Goal: Information Seeking & Learning: Learn about a topic

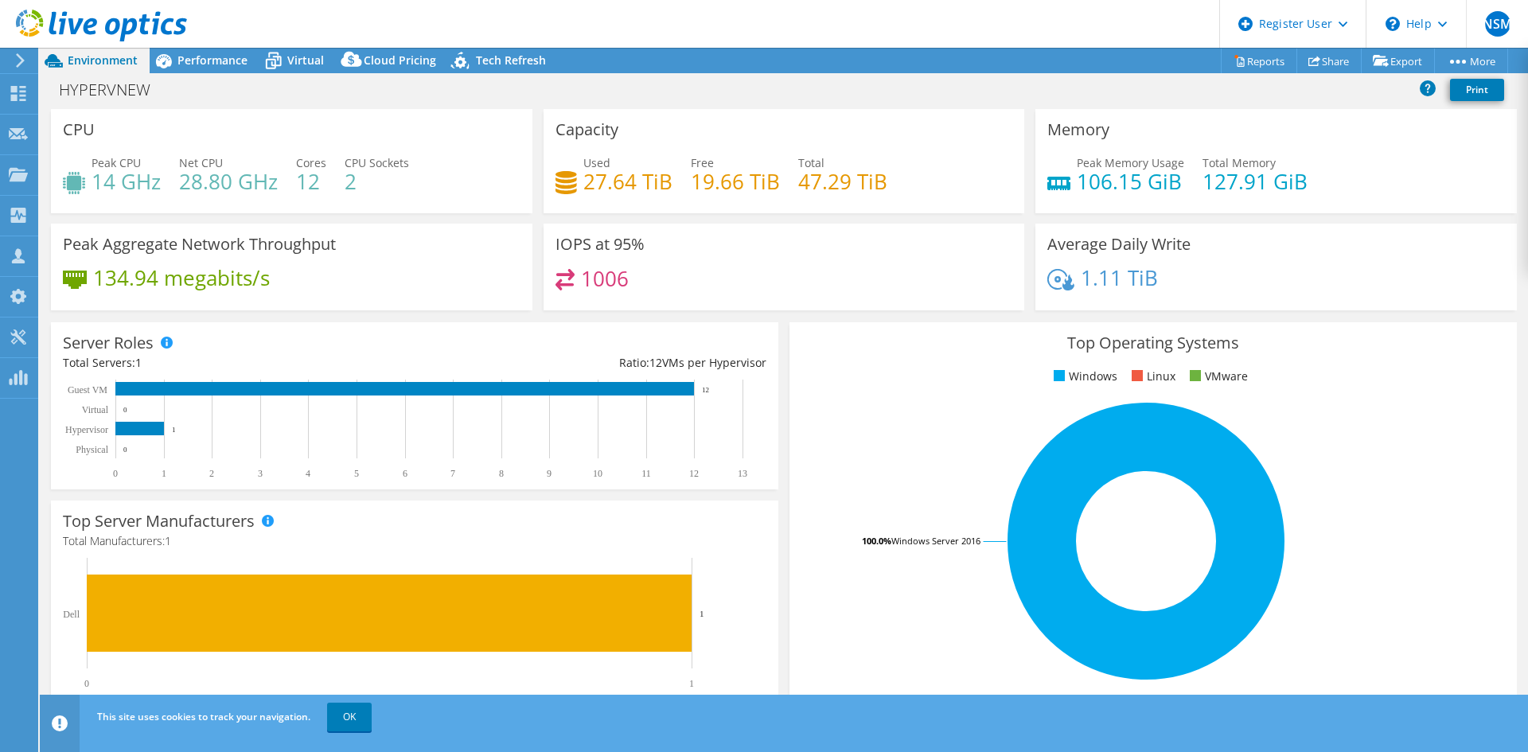
select select "[GEOGRAPHIC_DATA]"
select select "INR"
click at [383, 206] on div "CPU Peak CPU 14 GHz Net CPU 28.80 GHz Cores 12 CPU Sockets 2" at bounding box center [291, 161] width 481 height 104
click at [202, 53] on span "Performance" at bounding box center [212, 60] width 70 height 15
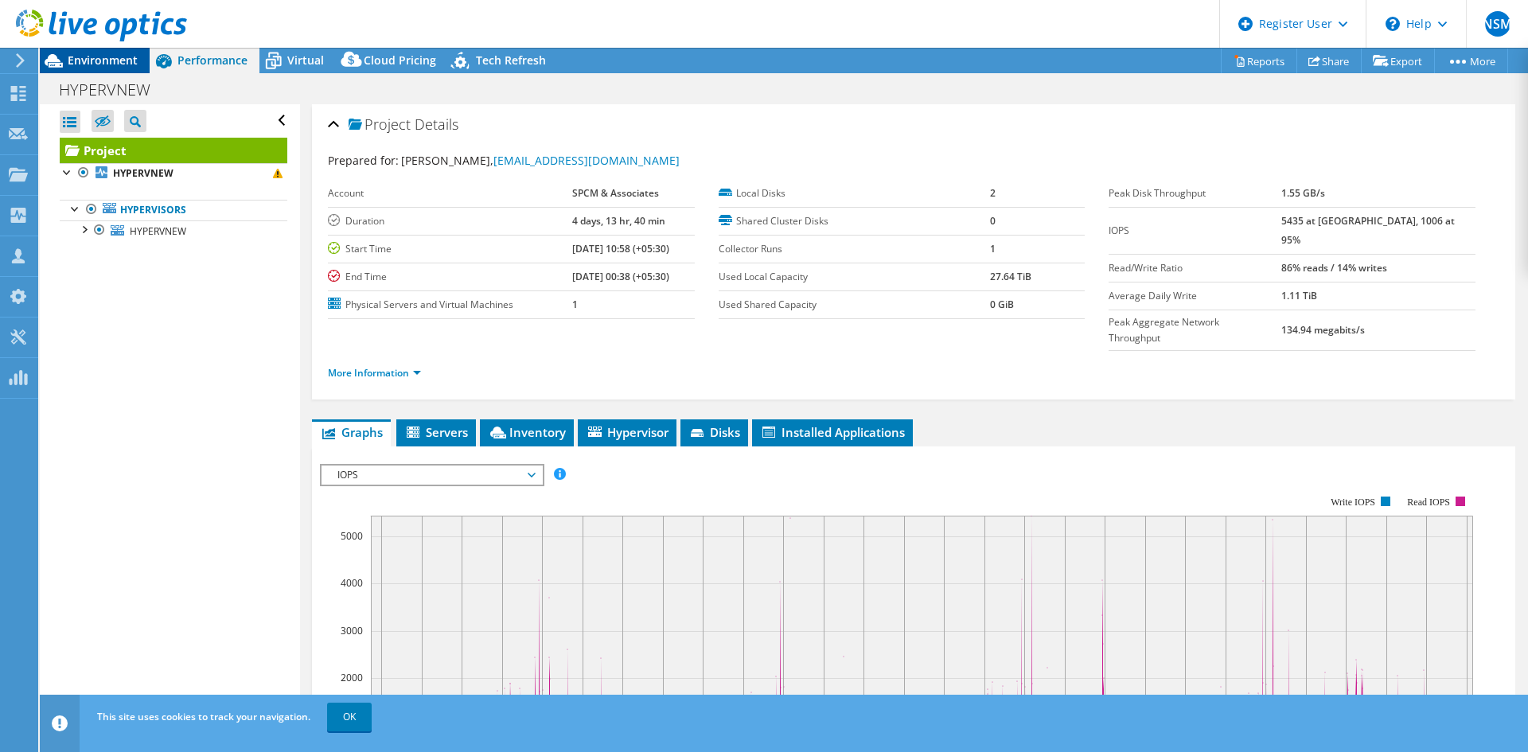
click at [93, 58] on span "Environment" at bounding box center [103, 60] width 70 height 15
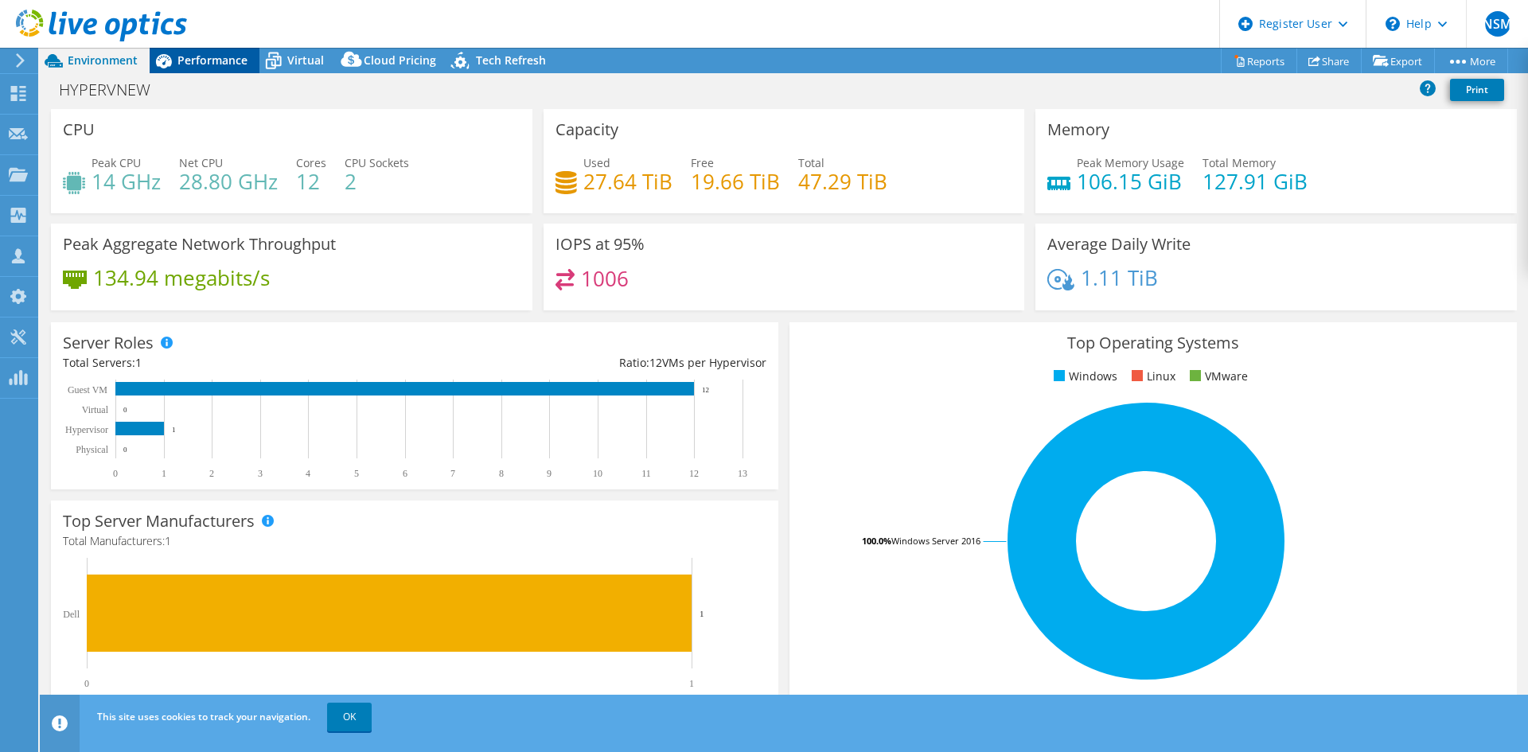
click at [220, 60] on span "Performance" at bounding box center [212, 60] width 70 height 15
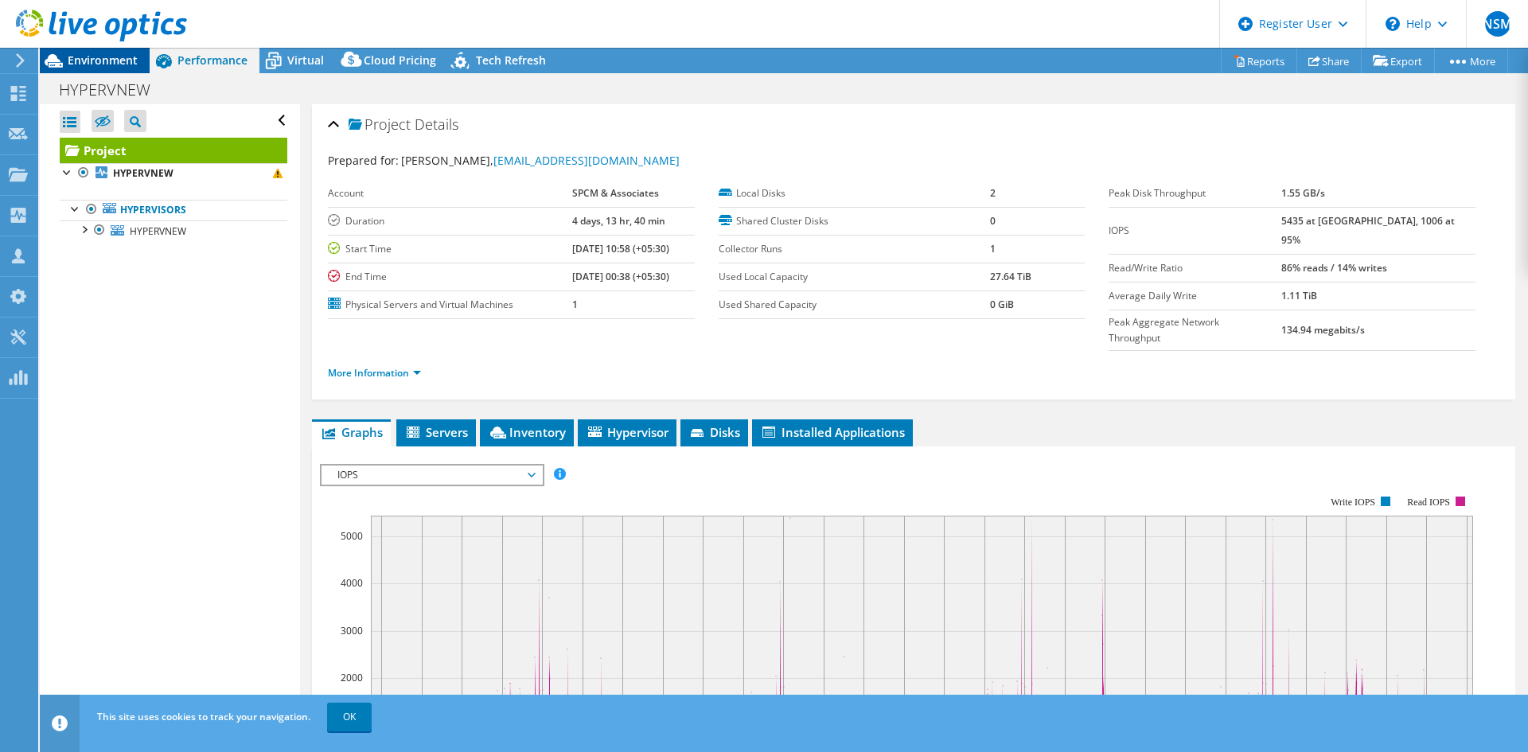
click at [101, 64] on span "Environment" at bounding box center [103, 60] width 70 height 15
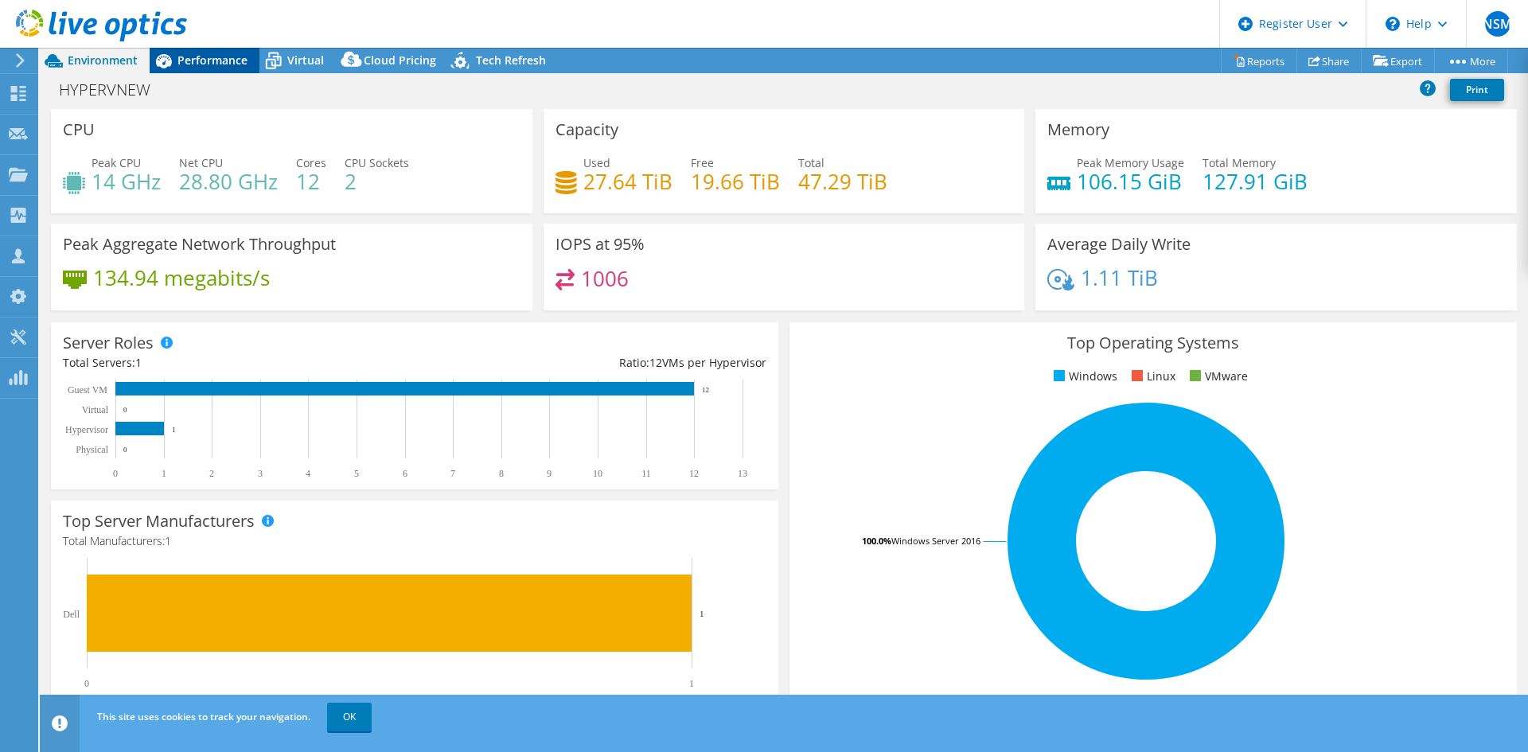
click at [189, 56] on span "Performance" at bounding box center [212, 60] width 70 height 15
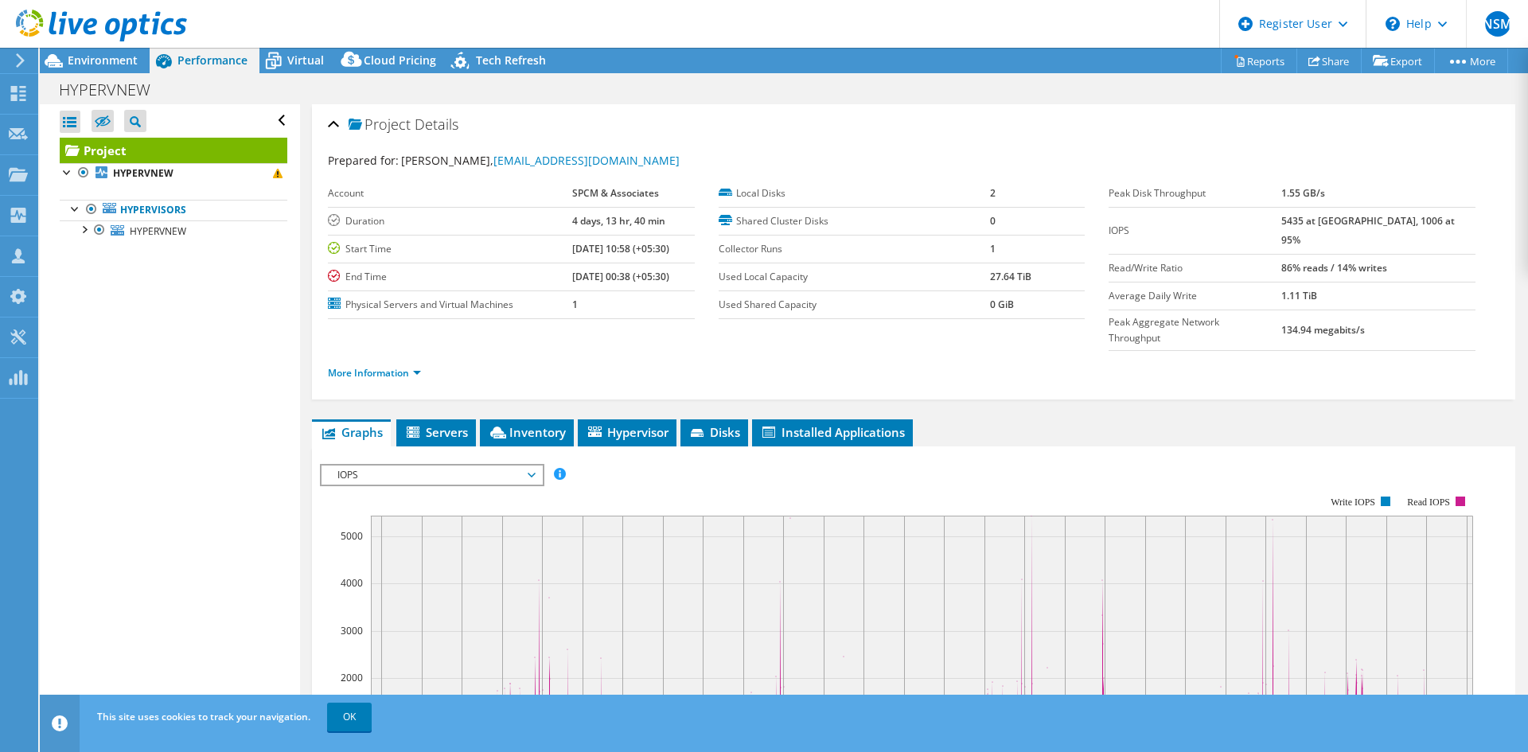
click at [1273, 352] on div "More Information" at bounding box center [913, 373] width 1171 height 45
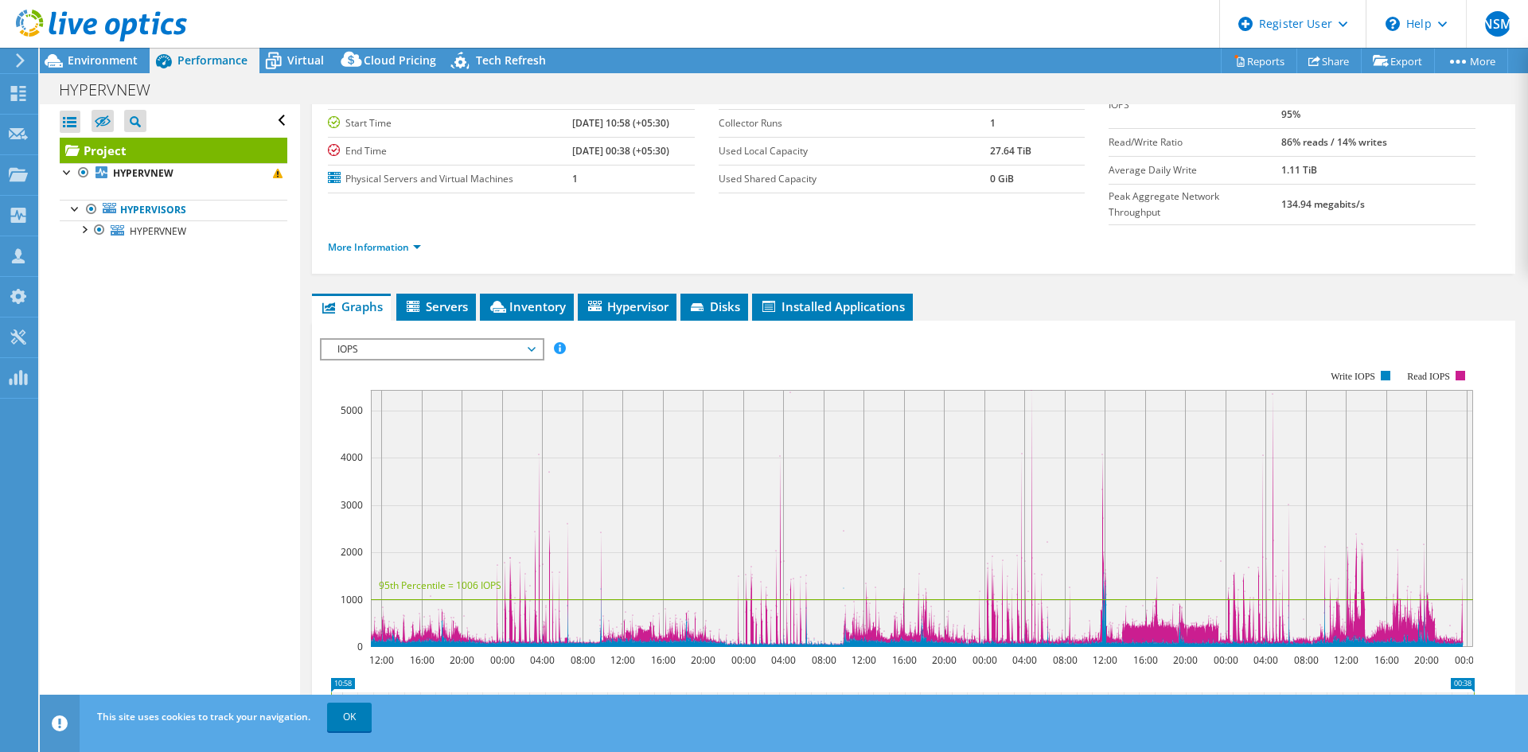
scroll to position [285, 0]
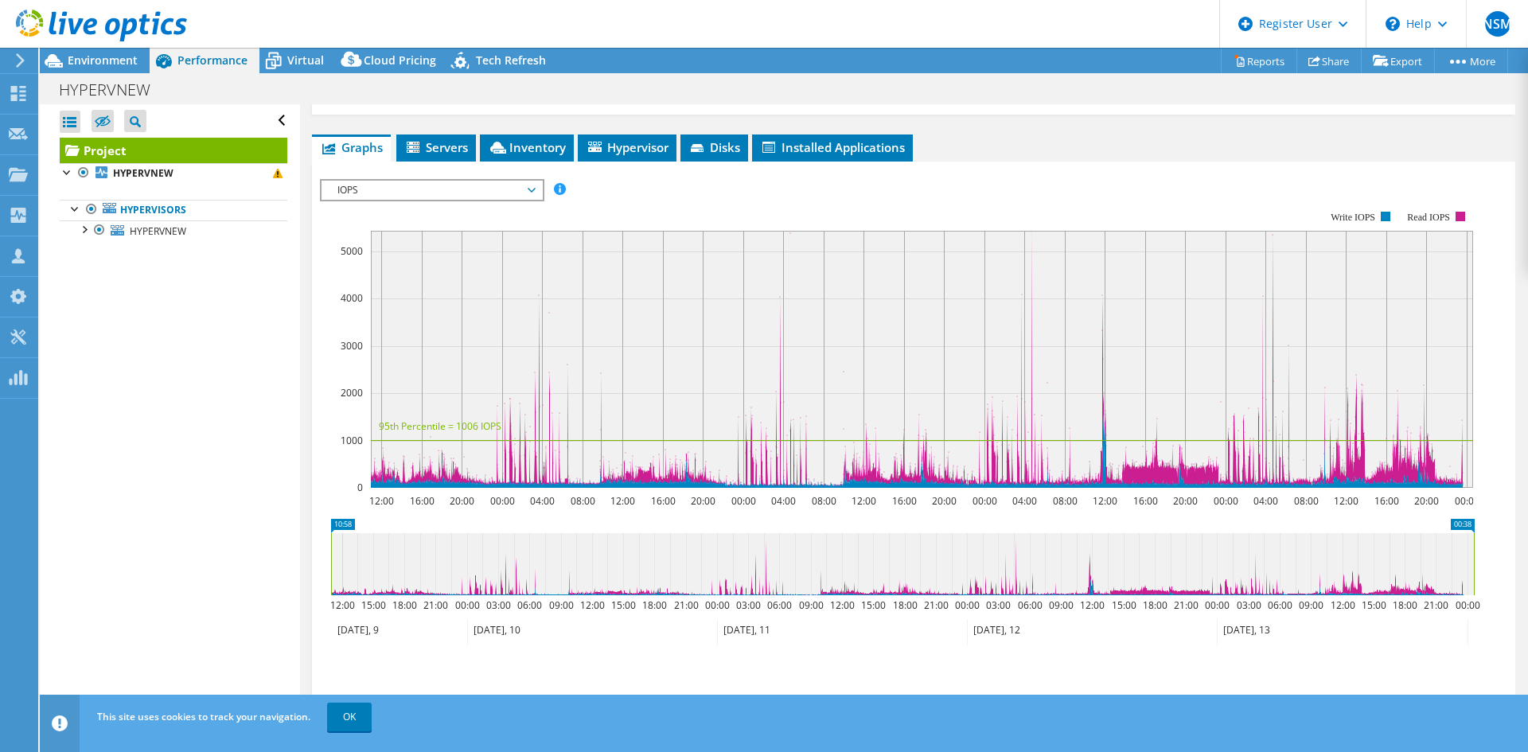
click at [370, 181] on span "IOPS" at bounding box center [431, 190] width 204 height 19
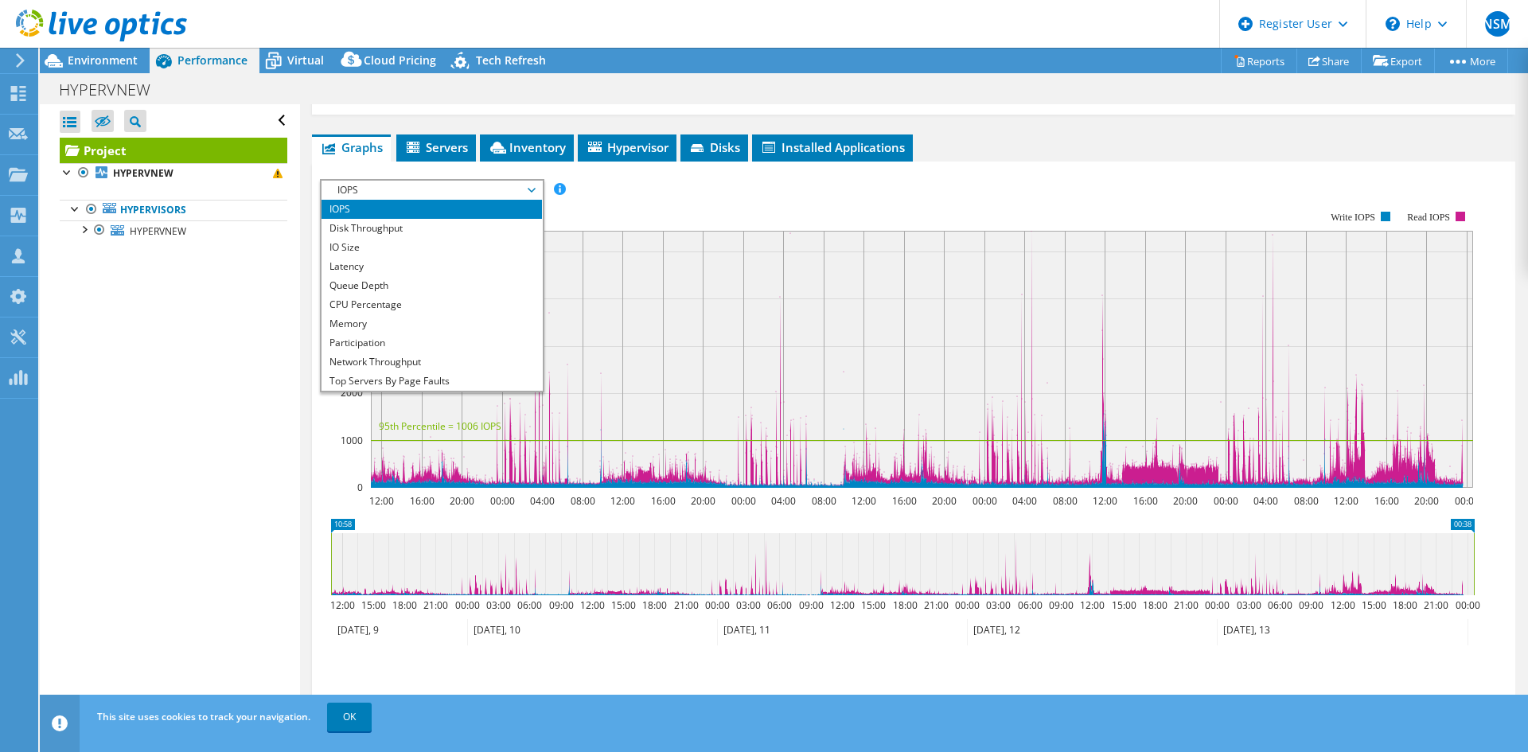
click at [705, 189] on rect at bounding box center [896, 348] width 1153 height 318
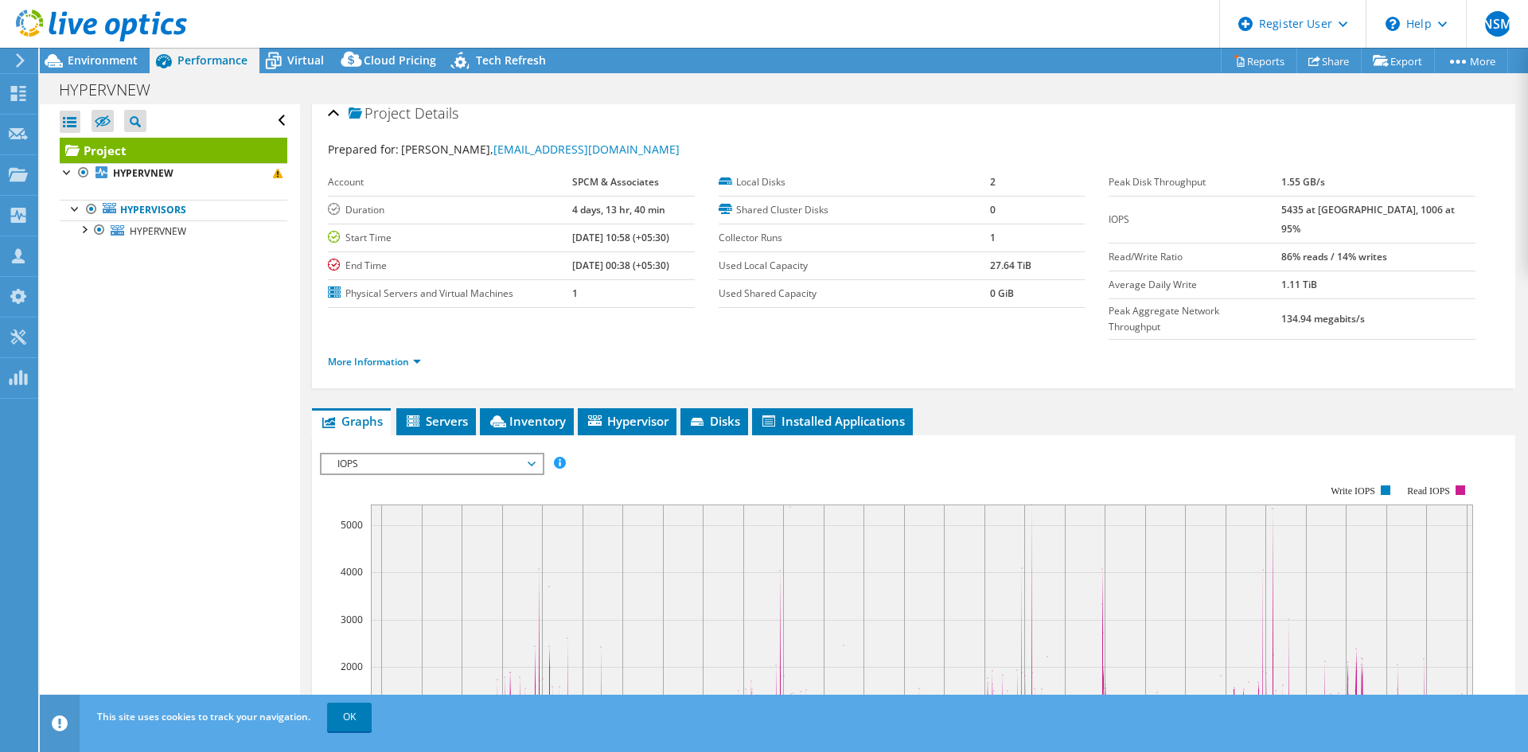
scroll to position [0, 0]
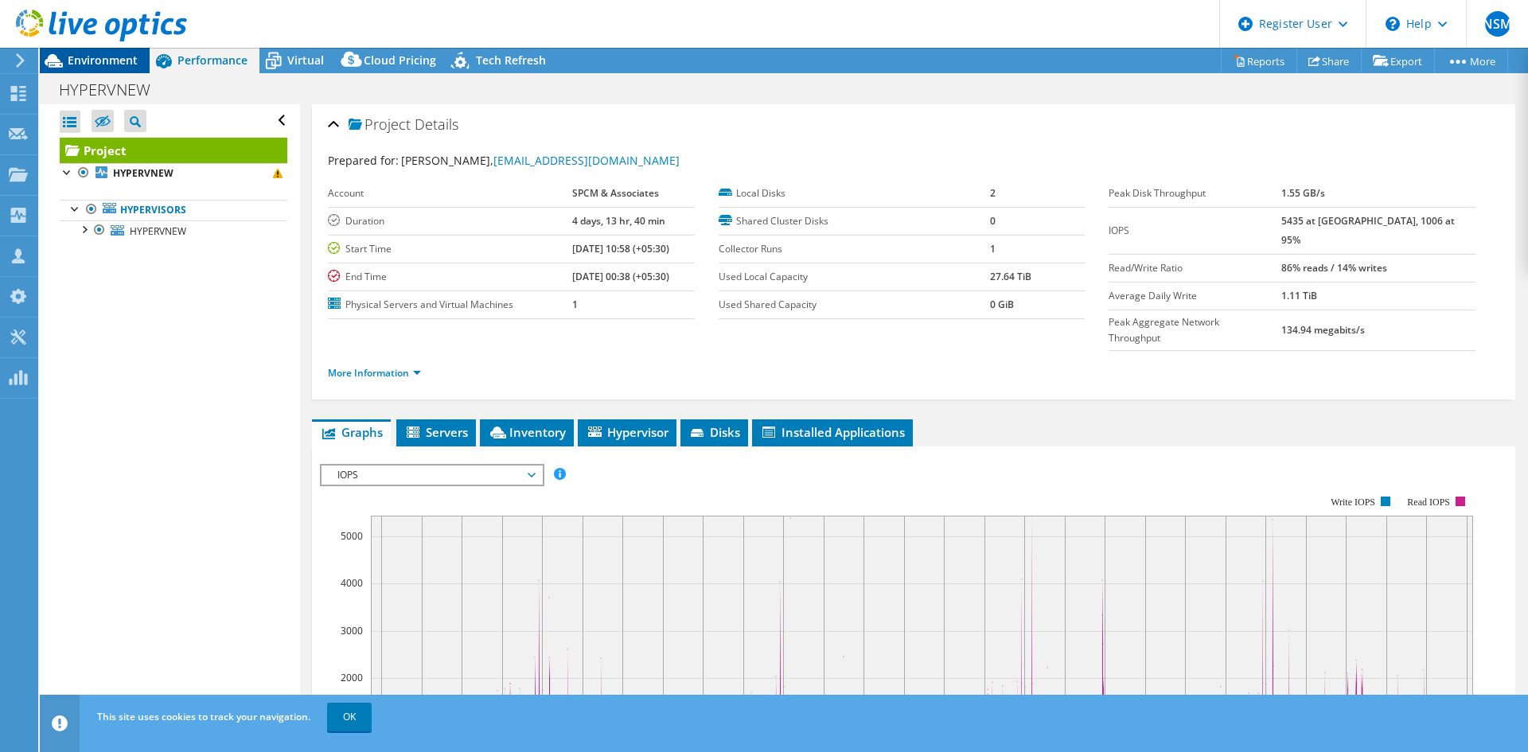
click at [97, 55] on span "Environment" at bounding box center [103, 60] width 70 height 15
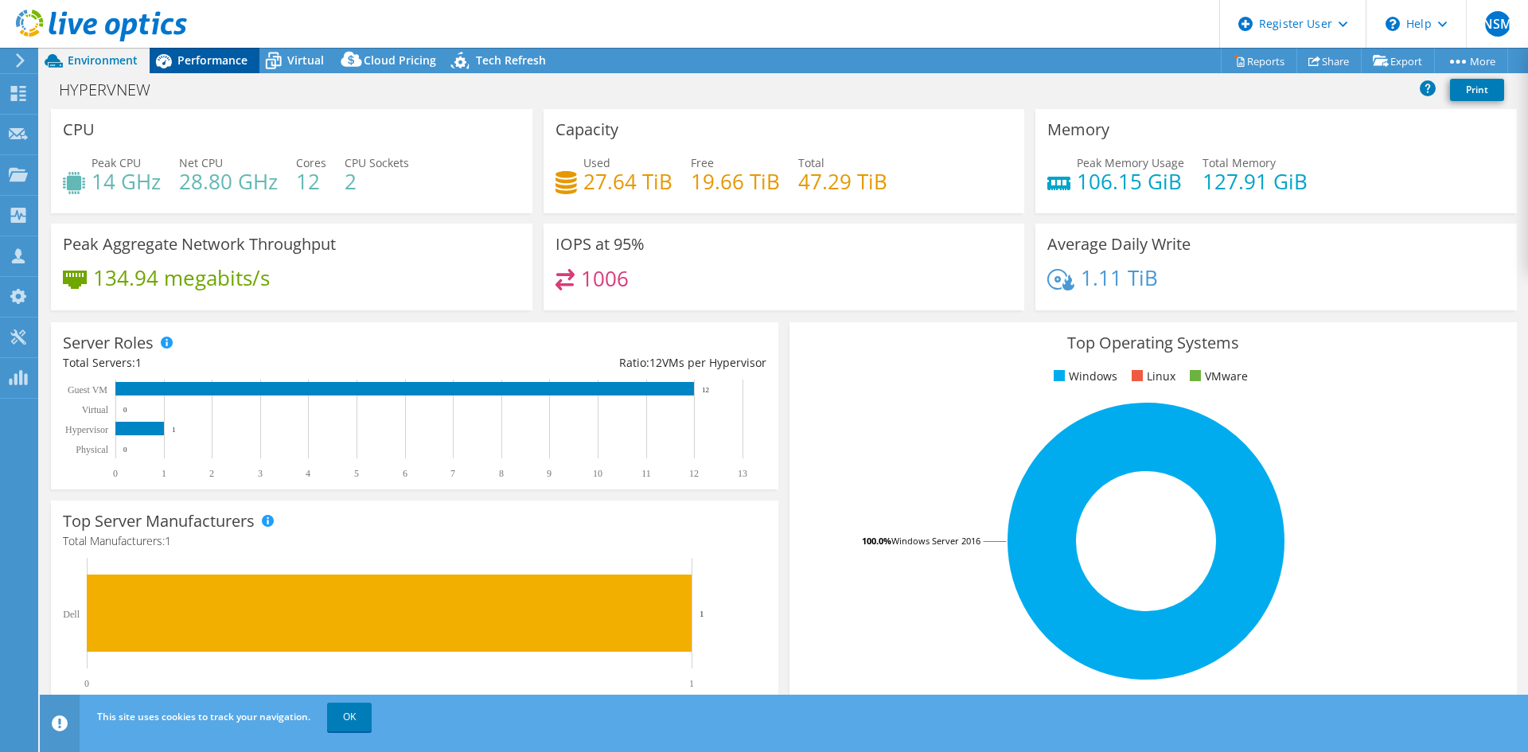
click at [184, 57] on span "Performance" at bounding box center [212, 60] width 70 height 15
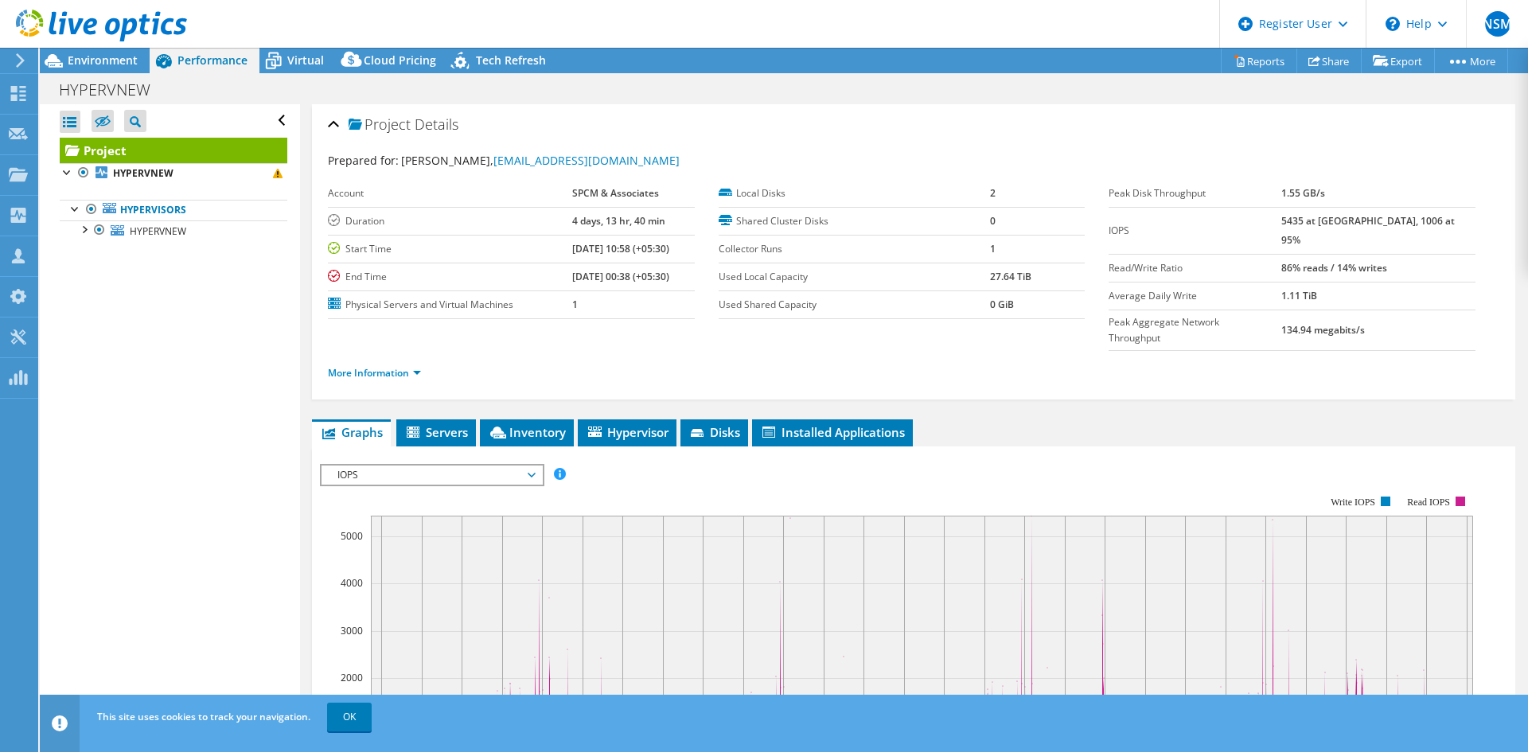
drag, startPoint x: 1312, startPoint y: 218, endPoint x: 1443, endPoint y: 214, distance: 131.3
click at [1443, 214] on tr "IOPS 5435 at [GEOGRAPHIC_DATA], 1006 at 95%" at bounding box center [1291, 230] width 367 height 47
click at [97, 61] on span "Environment" at bounding box center [103, 60] width 70 height 15
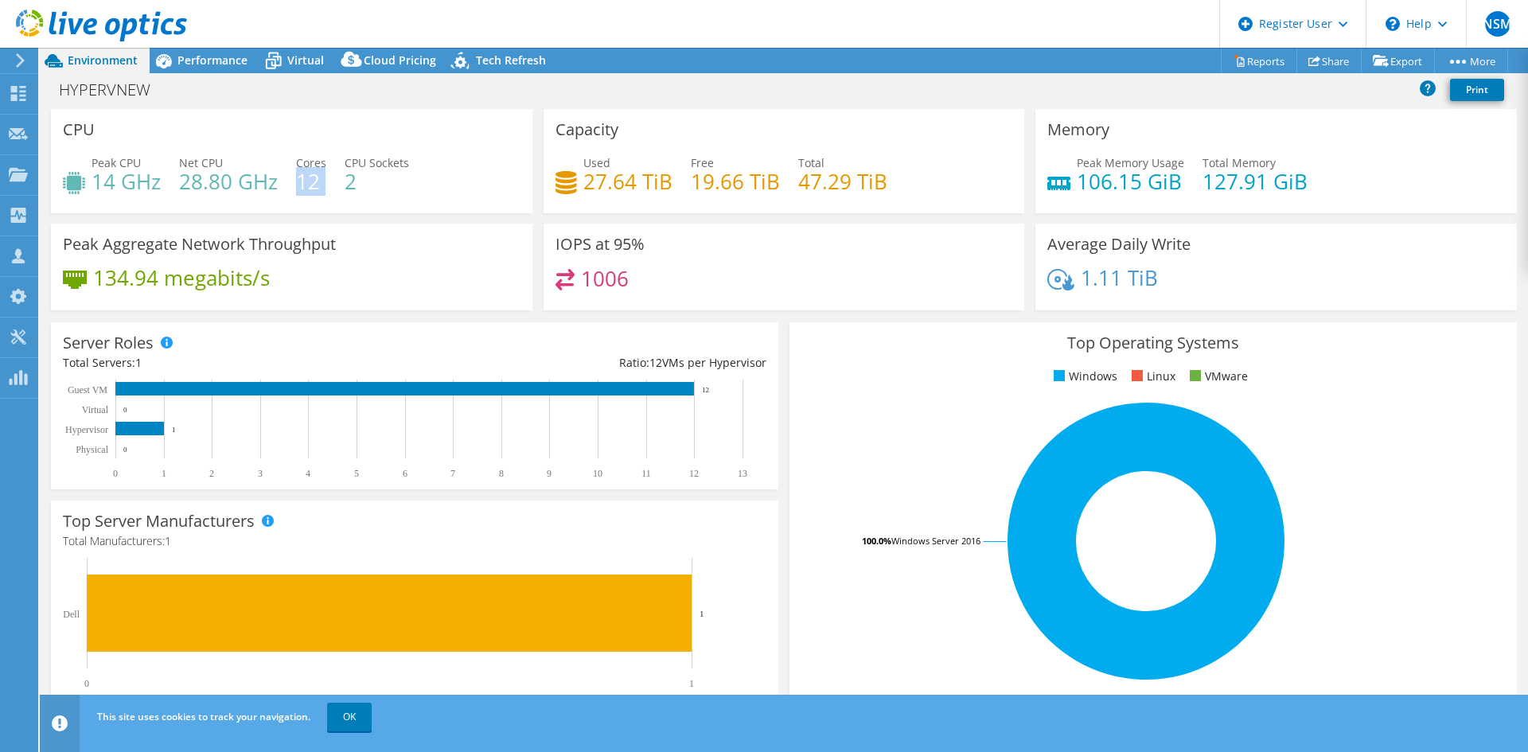
drag, startPoint x: 300, startPoint y: 182, endPoint x: 337, endPoint y: 178, distance: 36.8
click at [337, 178] on div "Peak CPU 14 GHz Net CPU 28.80 GHz Cores 12 CPU Sockets 2" at bounding box center [291, 180] width 457 height 52
drag, startPoint x: 1191, startPoint y: 184, endPoint x: 1314, endPoint y: 181, distance: 123.3
click at [1314, 181] on div "Peak Memory Usage 106.15 GiB Total Memory 127.91 GiB" at bounding box center [1275, 180] width 457 height 52
drag, startPoint x: 637, startPoint y: 284, endPoint x: 576, endPoint y: 286, distance: 61.3
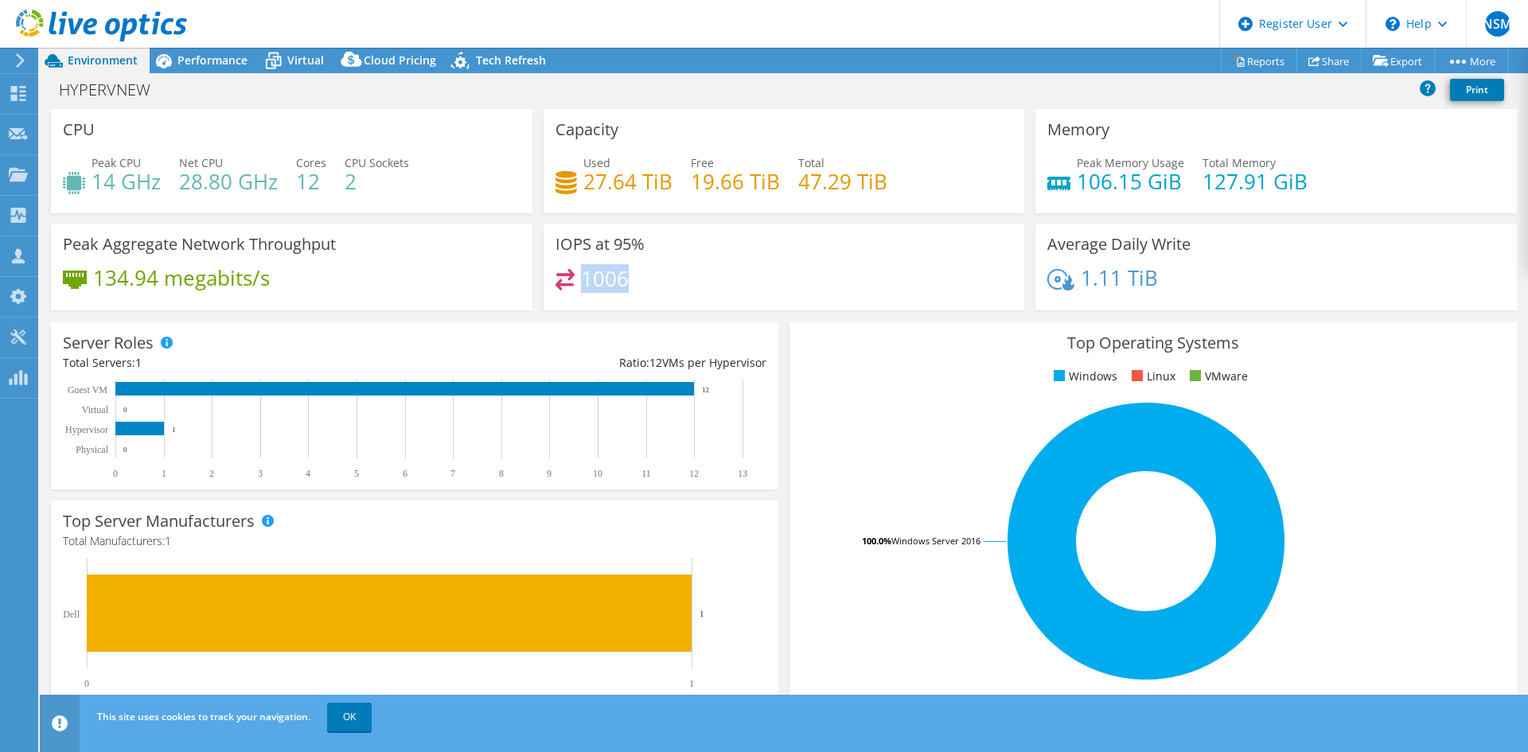
click at [576, 286] on div "1006" at bounding box center [783, 286] width 457 height 34
drag, startPoint x: 297, startPoint y: 185, endPoint x: 321, endPoint y: 187, distance: 24.7
click at [321, 187] on h4 "12" at bounding box center [311, 182] width 30 height 18
click at [185, 62] on span "Performance" at bounding box center [212, 60] width 70 height 15
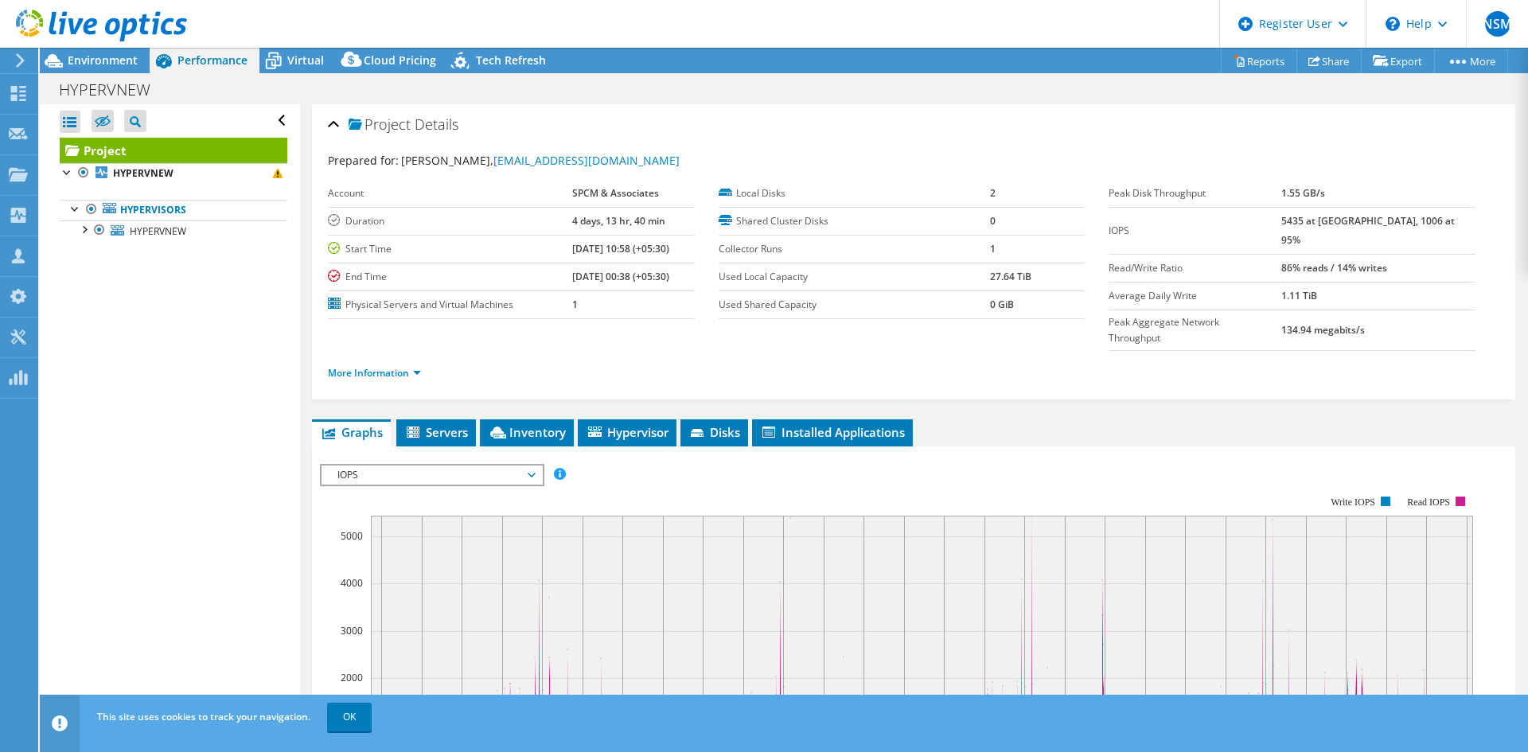
click at [419, 465] on span "IOPS" at bounding box center [431, 474] width 204 height 19
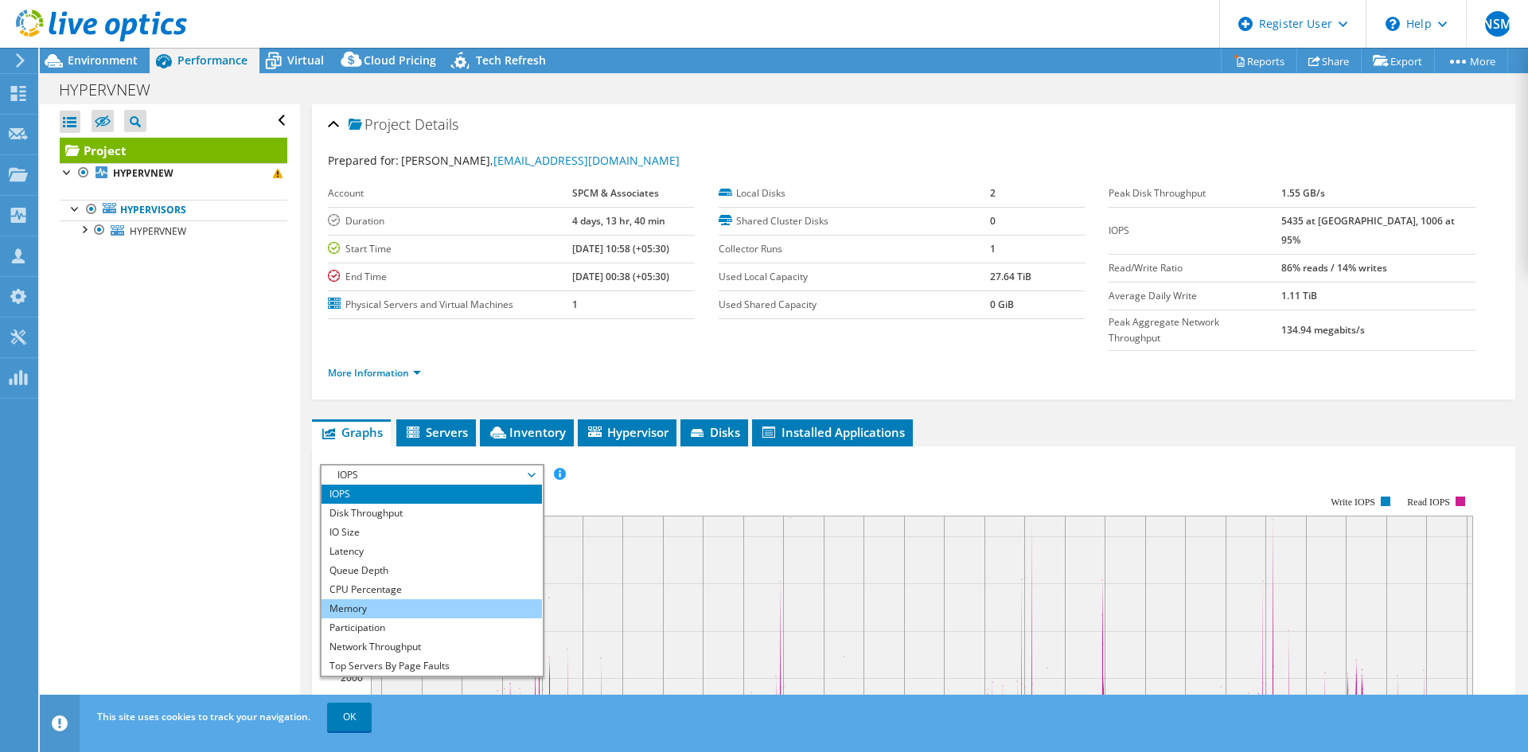
click at [361, 599] on li "Memory" at bounding box center [431, 608] width 220 height 19
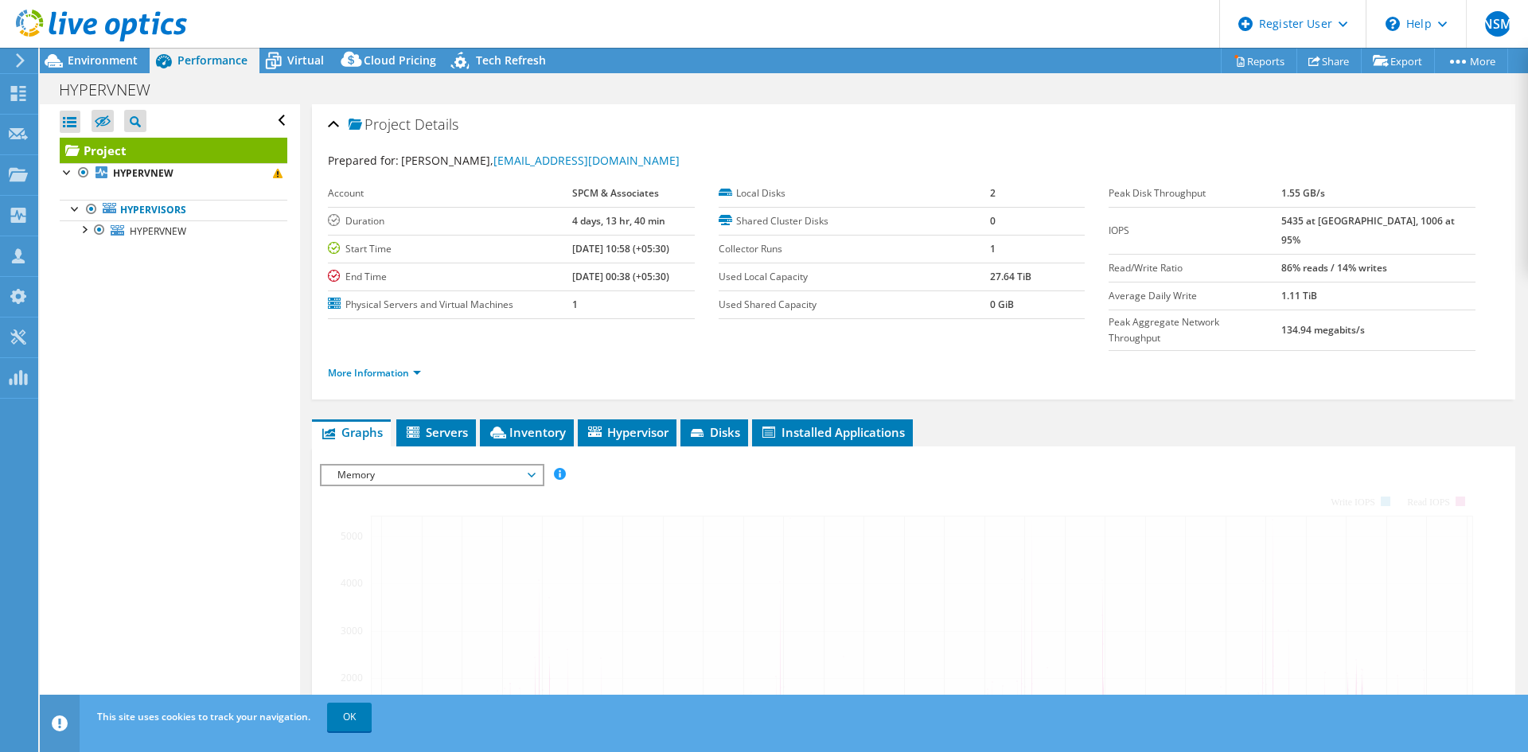
click at [357, 456] on div "IOPS Disk Throughput IO Size Latency Queue Depth CPU Percentage Memory Page Fau…" at bounding box center [913, 731] width 1187 height 551
click at [353, 465] on span "Memory" at bounding box center [431, 474] width 204 height 19
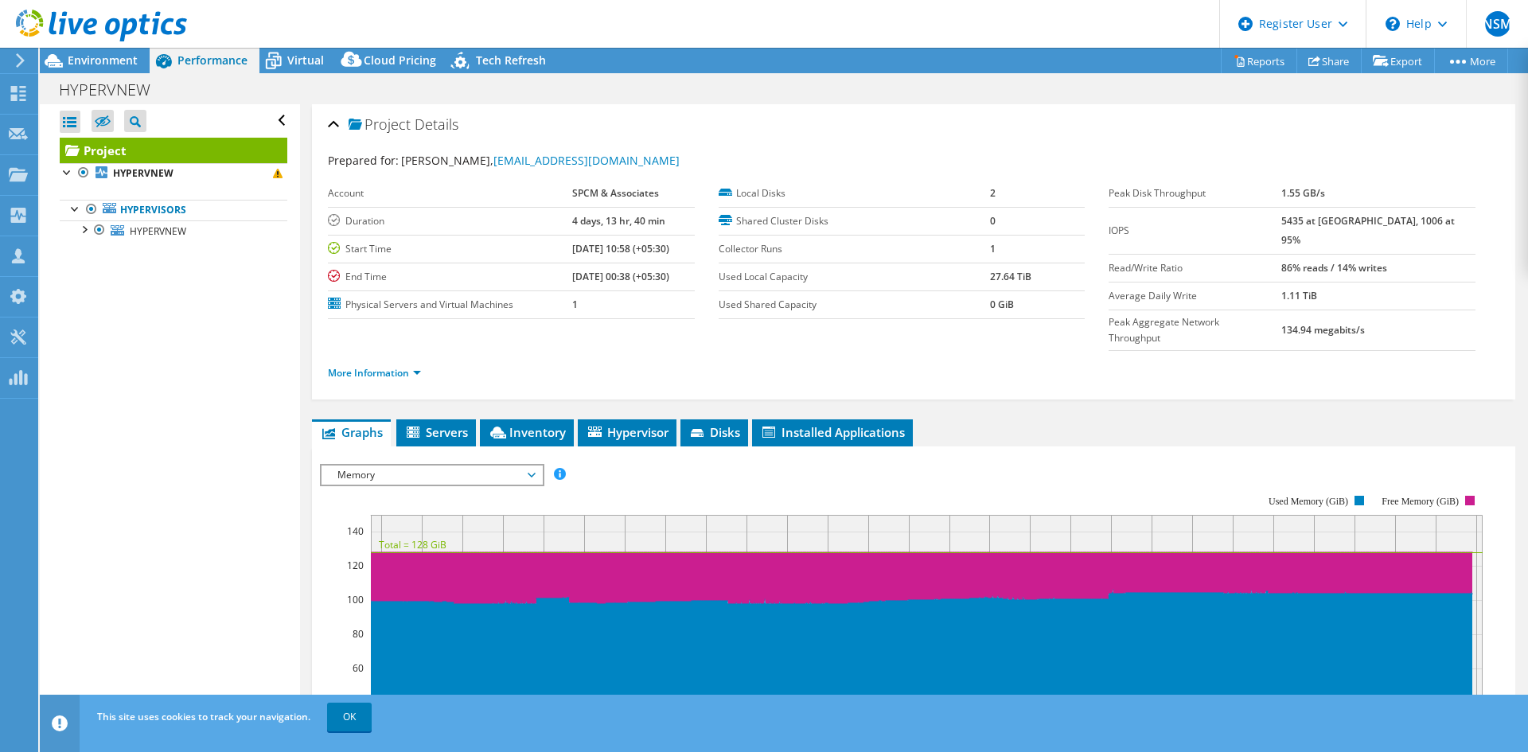
click at [358, 465] on span "Memory" at bounding box center [431, 474] width 204 height 19
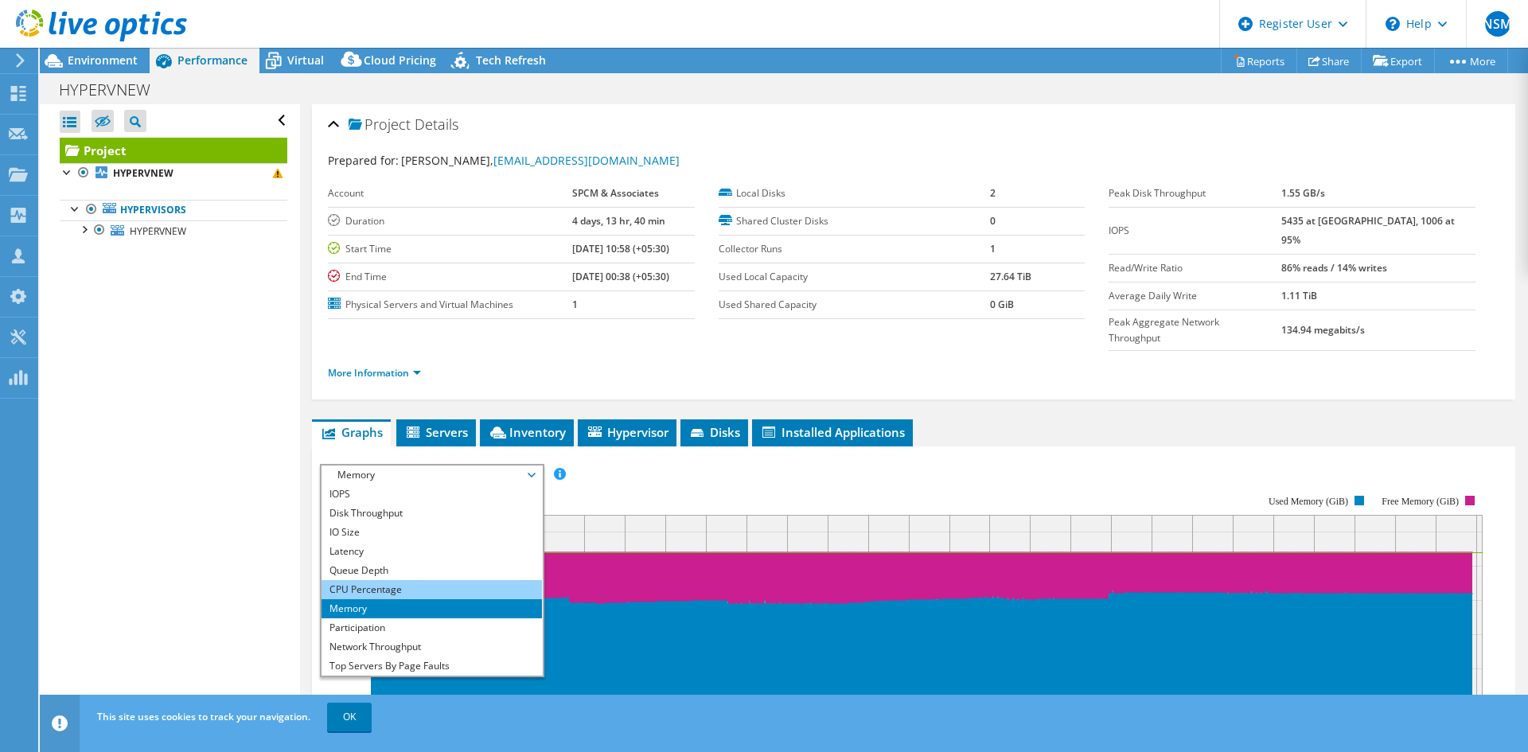
click at [354, 580] on li "CPU Percentage" at bounding box center [431, 589] width 220 height 19
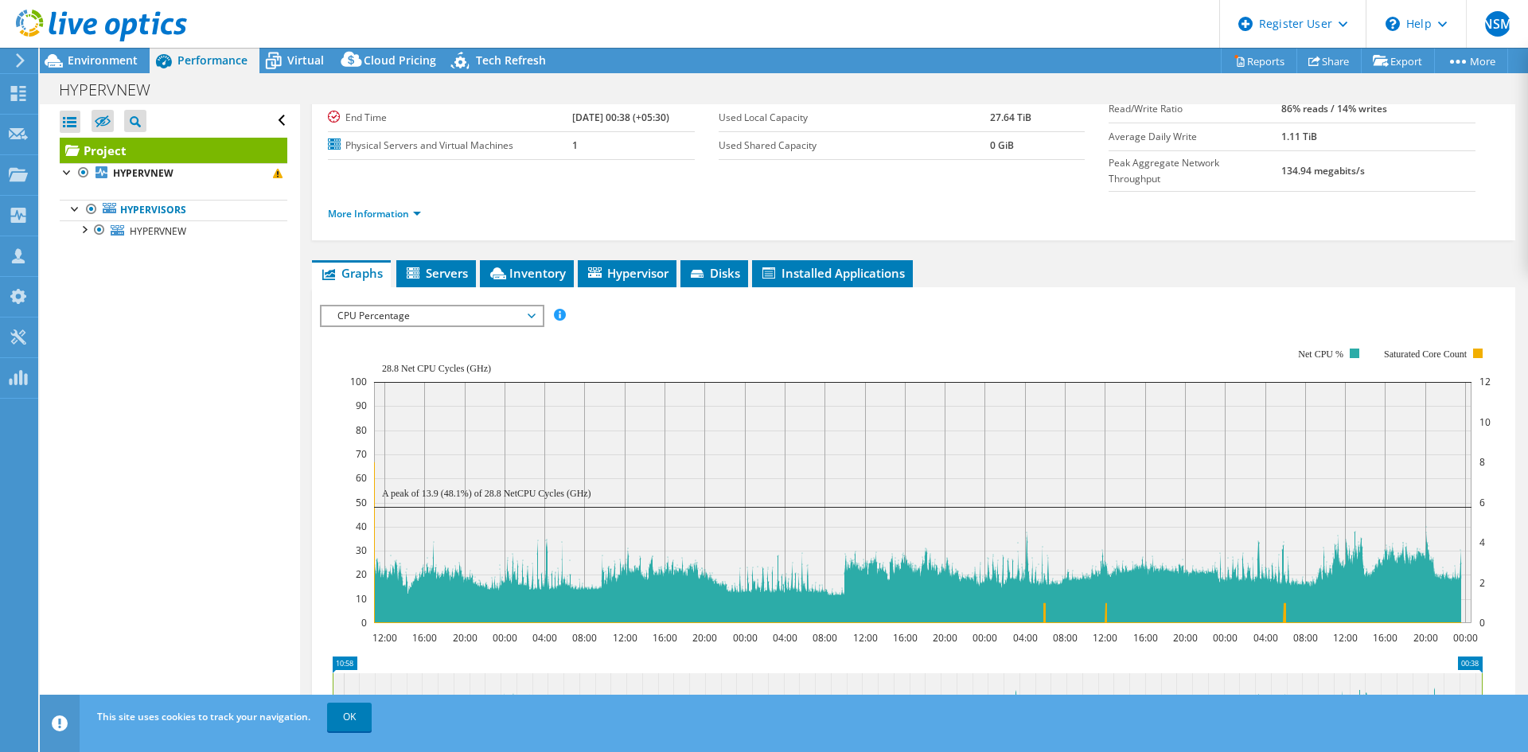
scroll to position [239, 0]
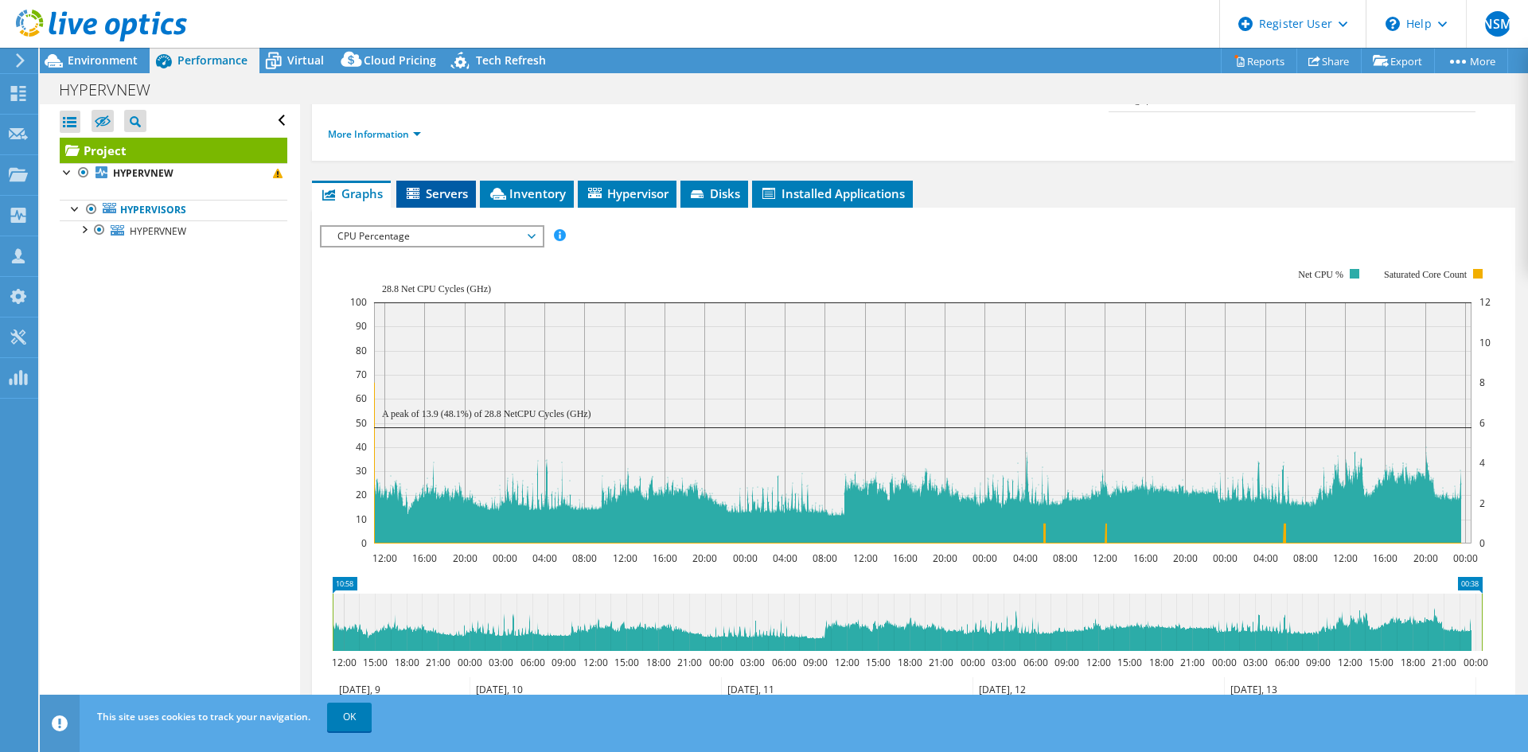
click at [430, 185] on span "Servers" at bounding box center [436, 193] width 64 height 16
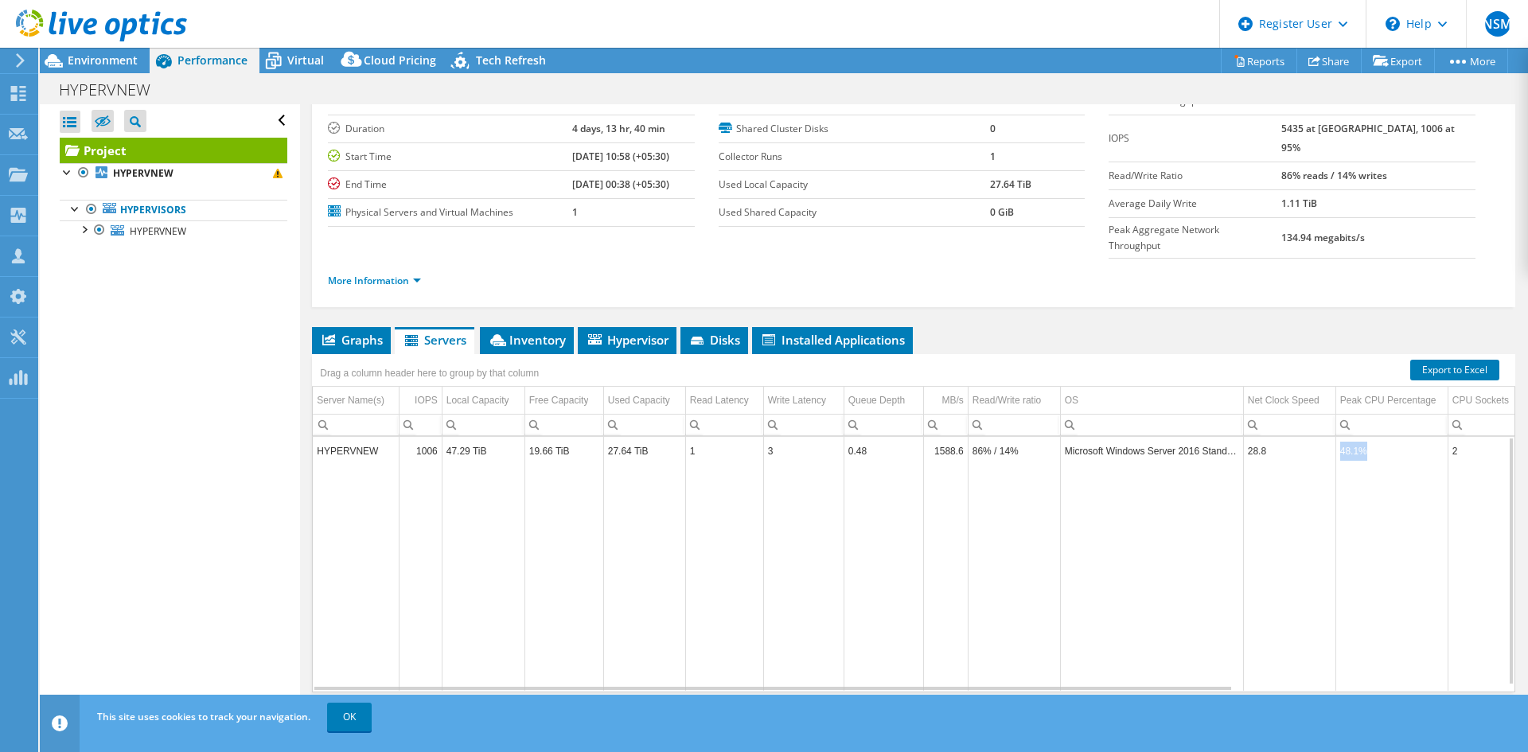
drag, startPoint x: 1367, startPoint y: 423, endPoint x: 1306, endPoint y: 423, distance: 61.3
click at [1306, 437] on tr "HYPERVNEW 1006 47.29 TiB 19.66 TiB 27.64 TiB 1 3 0.48 1588.6 86% / 14% Microsof…" at bounding box center [1082, 451] width 1538 height 28
click at [78, 67] on span "Environment" at bounding box center [103, 60] width 70 height 15
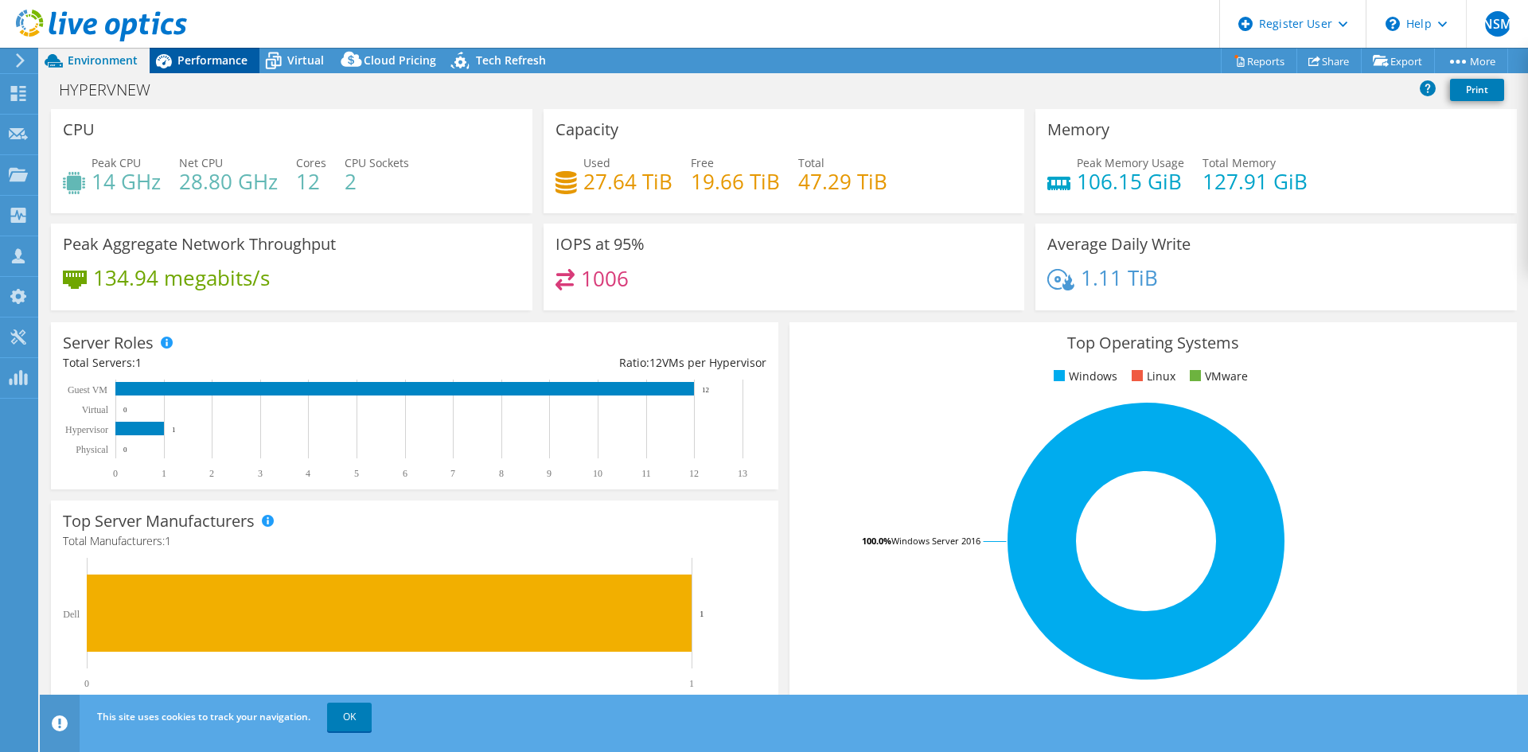
click at [212, 51] on div "Performance" at bounding box center [205, 60] width 110 height 25
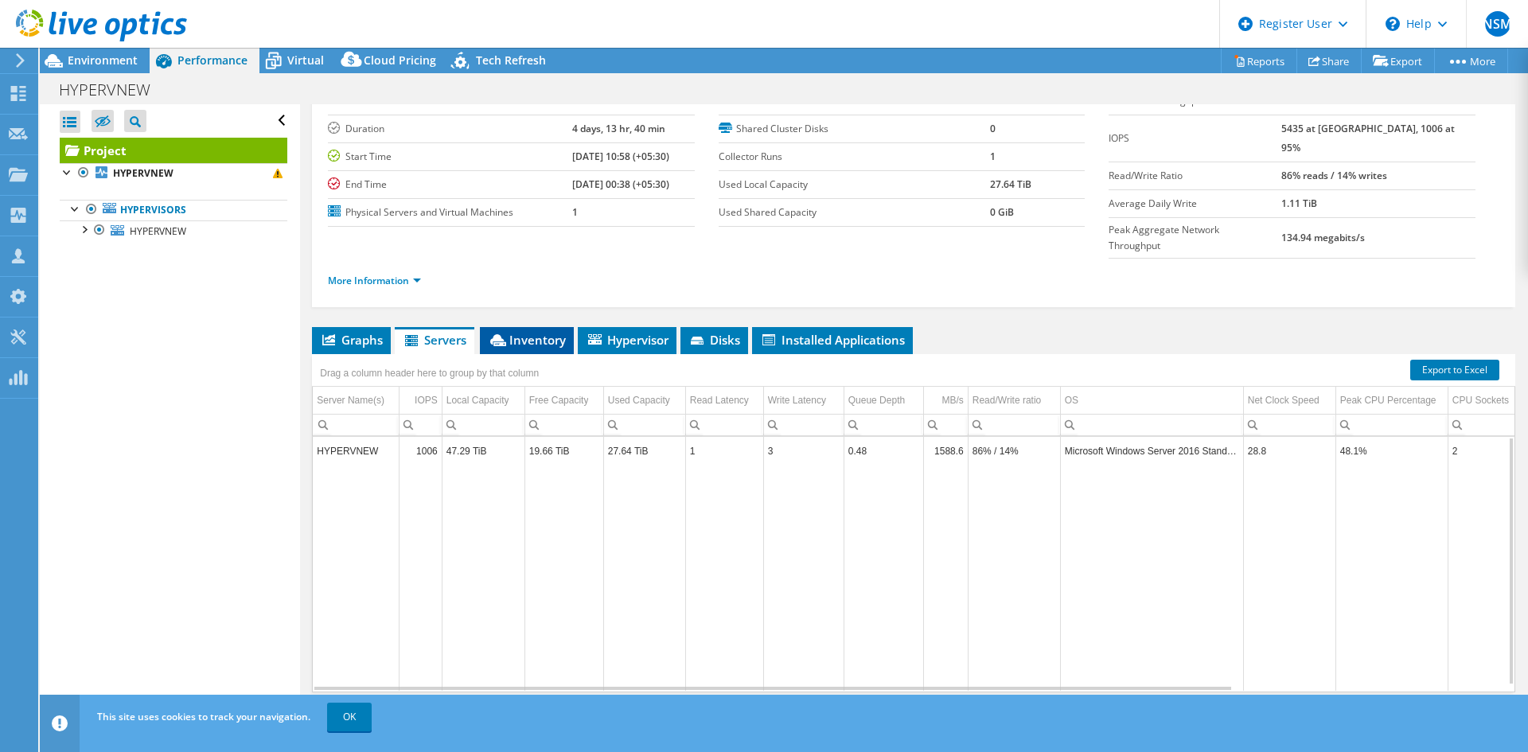
click at [531, 332] on span "Inventory" at bounding box center [527, 340] width 78 height 16
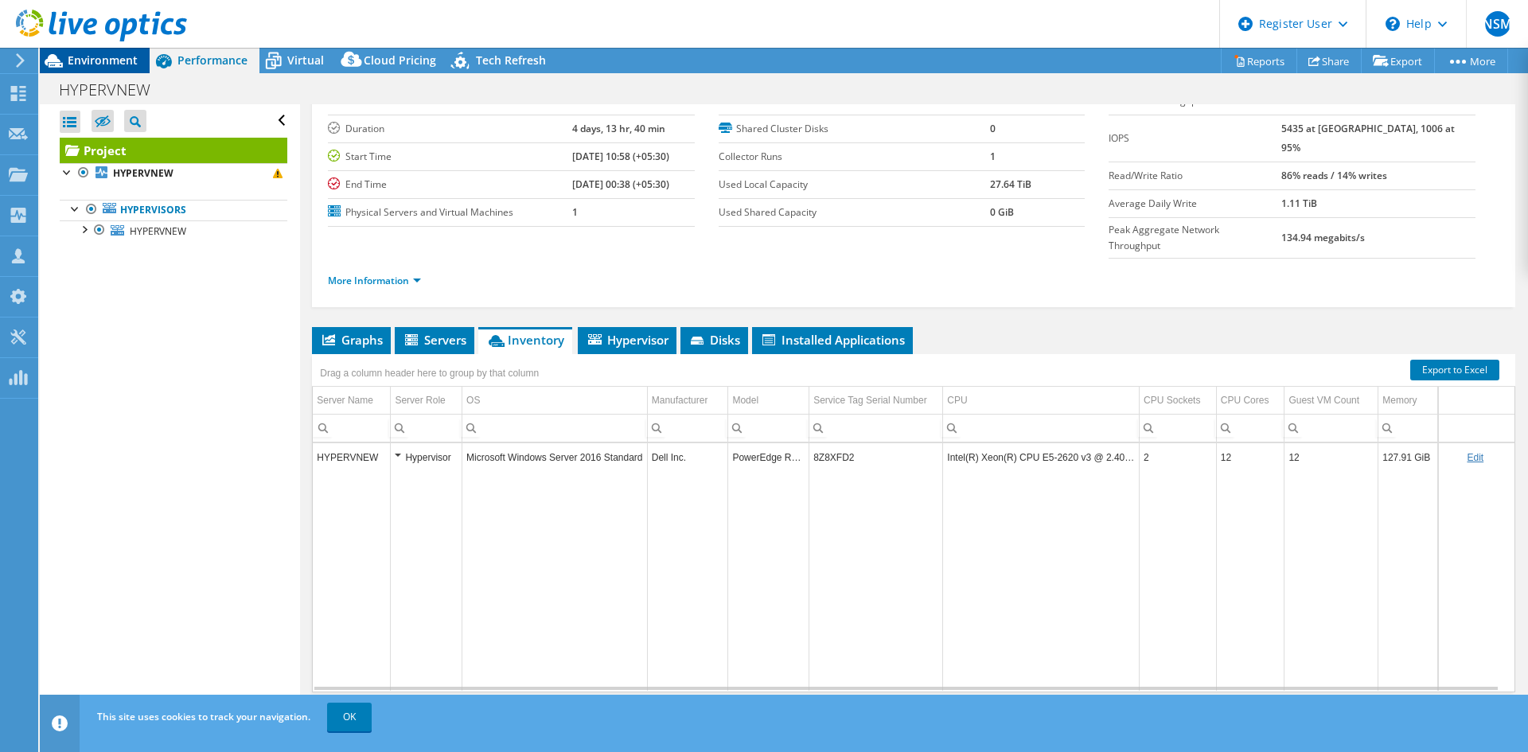
click at [120, 61] on span "Environment" at bounding box center [103, 60] width 70 height 15
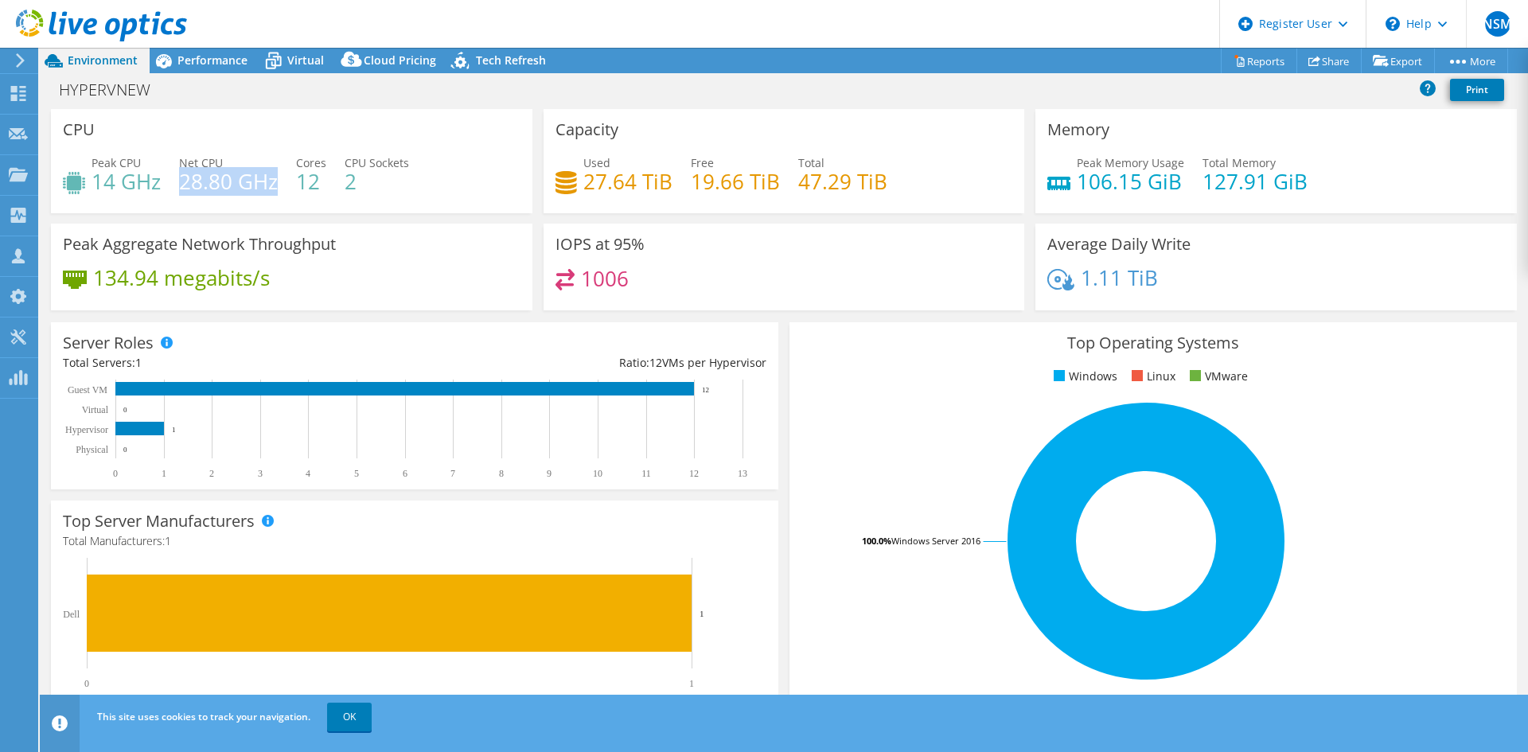
drag, startPoint x: 180, startPoint y: 181, endPoint x: 274, endPoint y: 177, distance: 94.0
click at [274, 177] on h4 "28.80 GHz" at bounding box center [228, 182] width 99 height 18
drag, startPoint x: 391, startPoint y: 183, endPoint x: 95, endPoint y: 189, distance: 296.0
click at [95, 189] on div "Peak CPU 14 GHz Net CPU 28.80 GHz Cores 12 CPU Sockets 2" at bounding box center [291, 180] width 457 height 52
click at [315, 190] on h4 "12" at bounding box center [311, 182] width 30 height 18
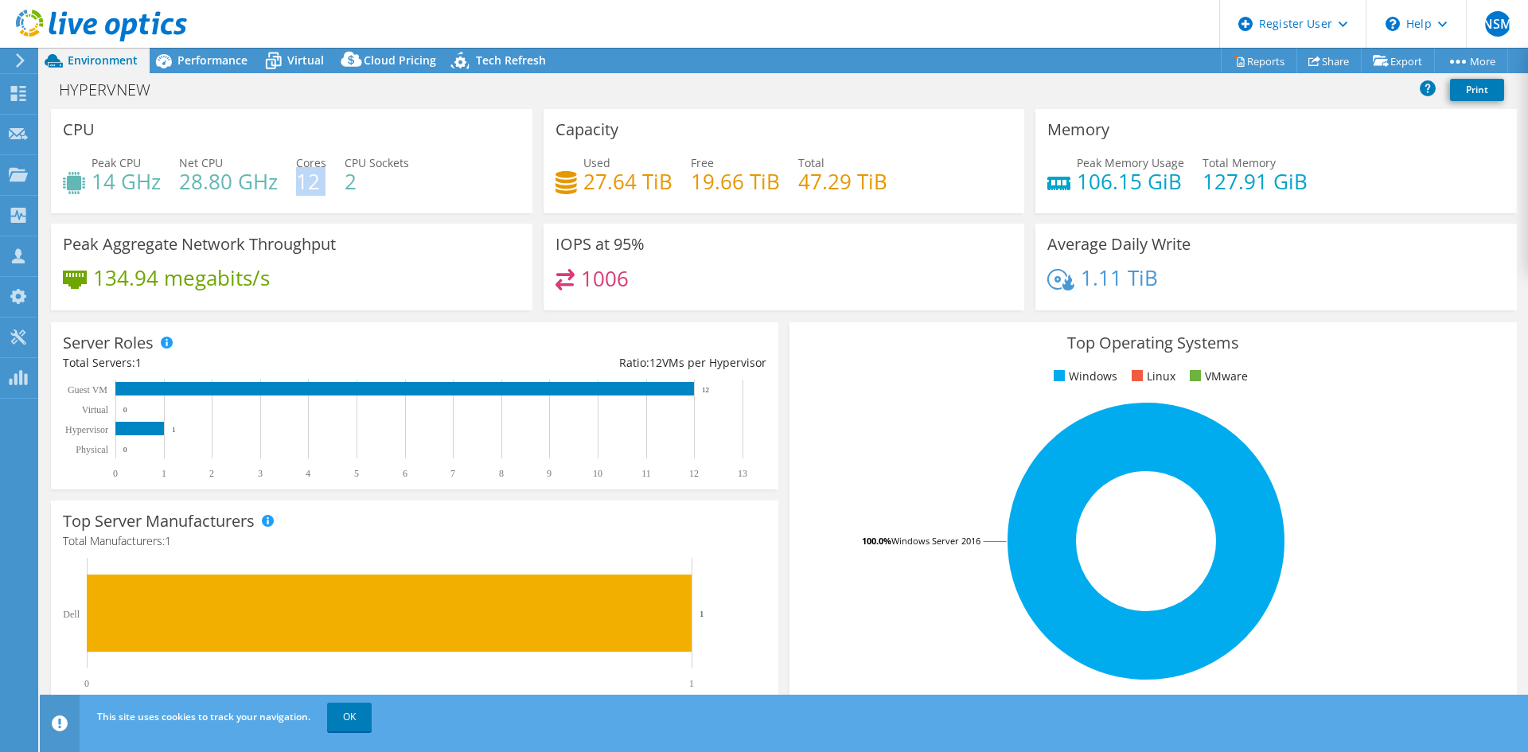
drag, startPoint x: 299, startPoint y: 179, endPoint x: 328, endPoint y: 181, distance: 28.7
click at [328, 181] on div "Peak CPU 14 GHz Net CPU 28.80 GHz Cores 12 CPU Sockets 2" at bounding box center [291, 180] width 457 height 52
click at [375, 187] on h4 "2" at bounding box center [376, 182] width 64 height 18
drag, startPoint x: 364, startPoint y: 183, endPoint x: 347, endPoint y: 184, distance: 16.7
click at [347, 184] on h4 "2" at bounding box center [376, 182] width 64 height 18
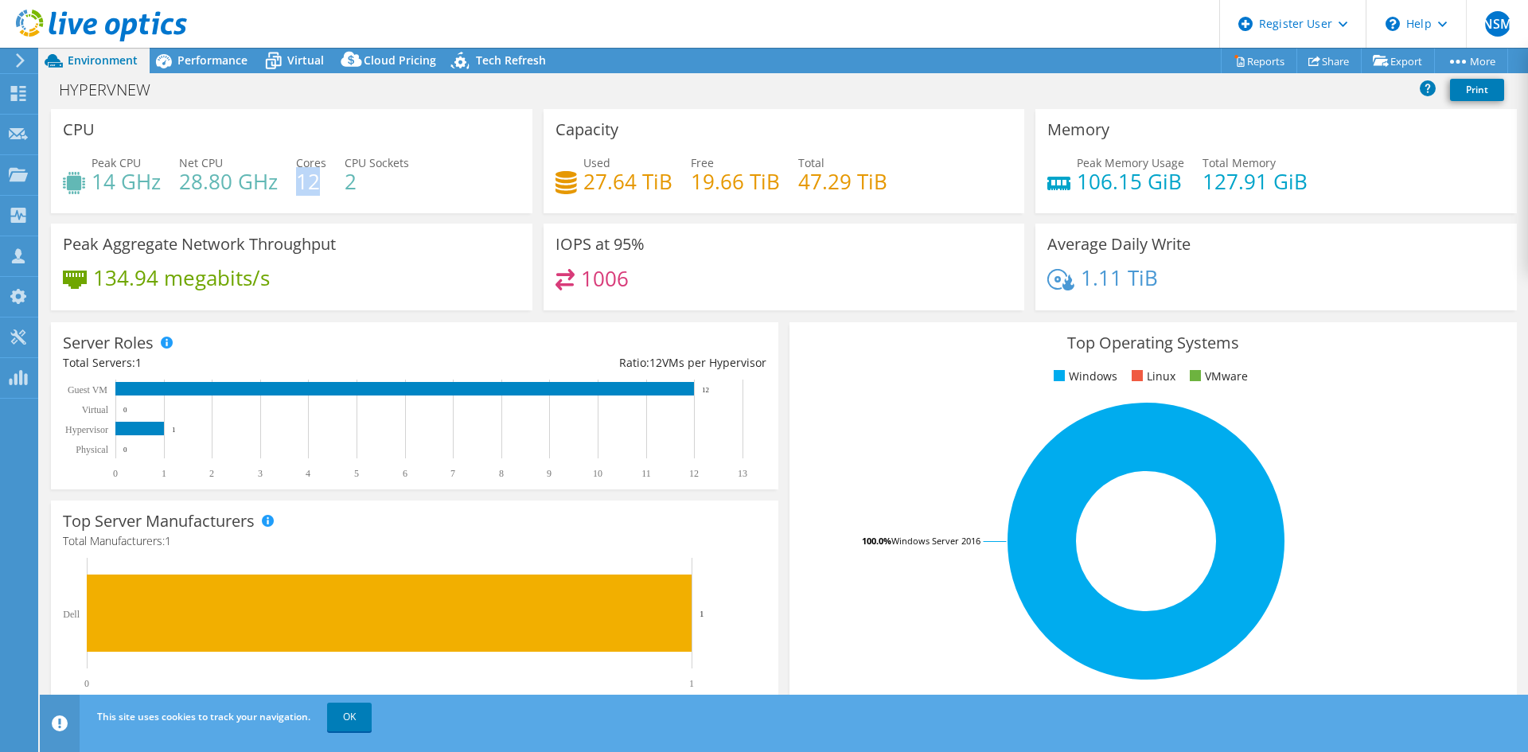
drag, startPoint x: 319, startPoint y: 180, endPoint x: 298, endPoint y: 175, distance: 22.0
click at [298, 175] on h4 "12" at bounding box center [311, 182] width 30 height 18
drag, startPoint x: 282, startPoint y: 178, endPoint x: 181, endPoint y: 180, distance: 100.3
click at [181, 180] on div "Peak CPU 14 GHz Net CPU 28.80 GHz Cores 12 CPU Sockets 2" at bounding box center [291, 180] width 457 height 52
click at [180, 178] on h4 "28.80 GHz" at bounding box center [228, 182] width 99 height 18
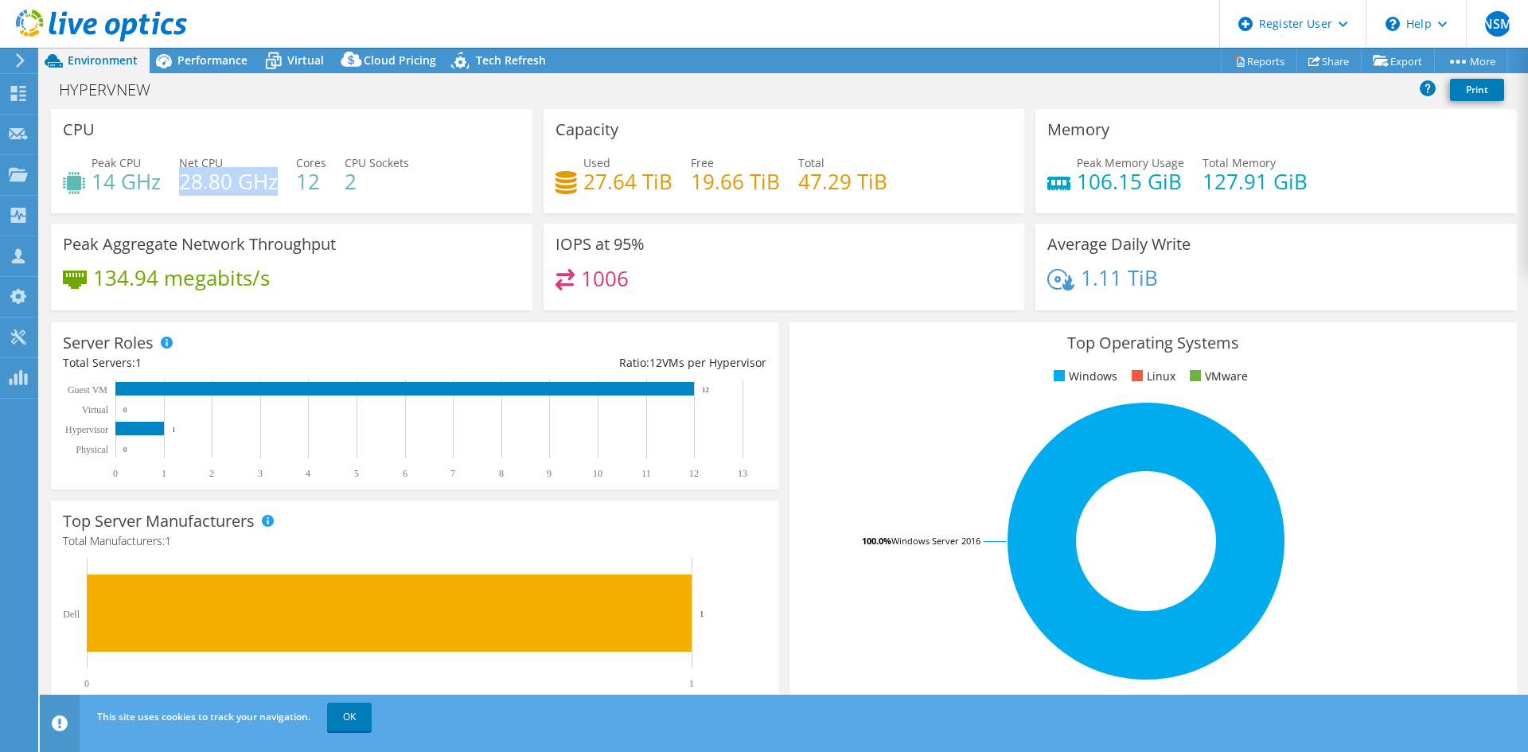
drag, startPoint x: 180, startPoint y: 178, endPoint x: 274, endPoint y: 183, distance: 94.0
click at [274, 183] on h4 "28.80 GHz" at bounding box center [228, 182] width 99 height 18
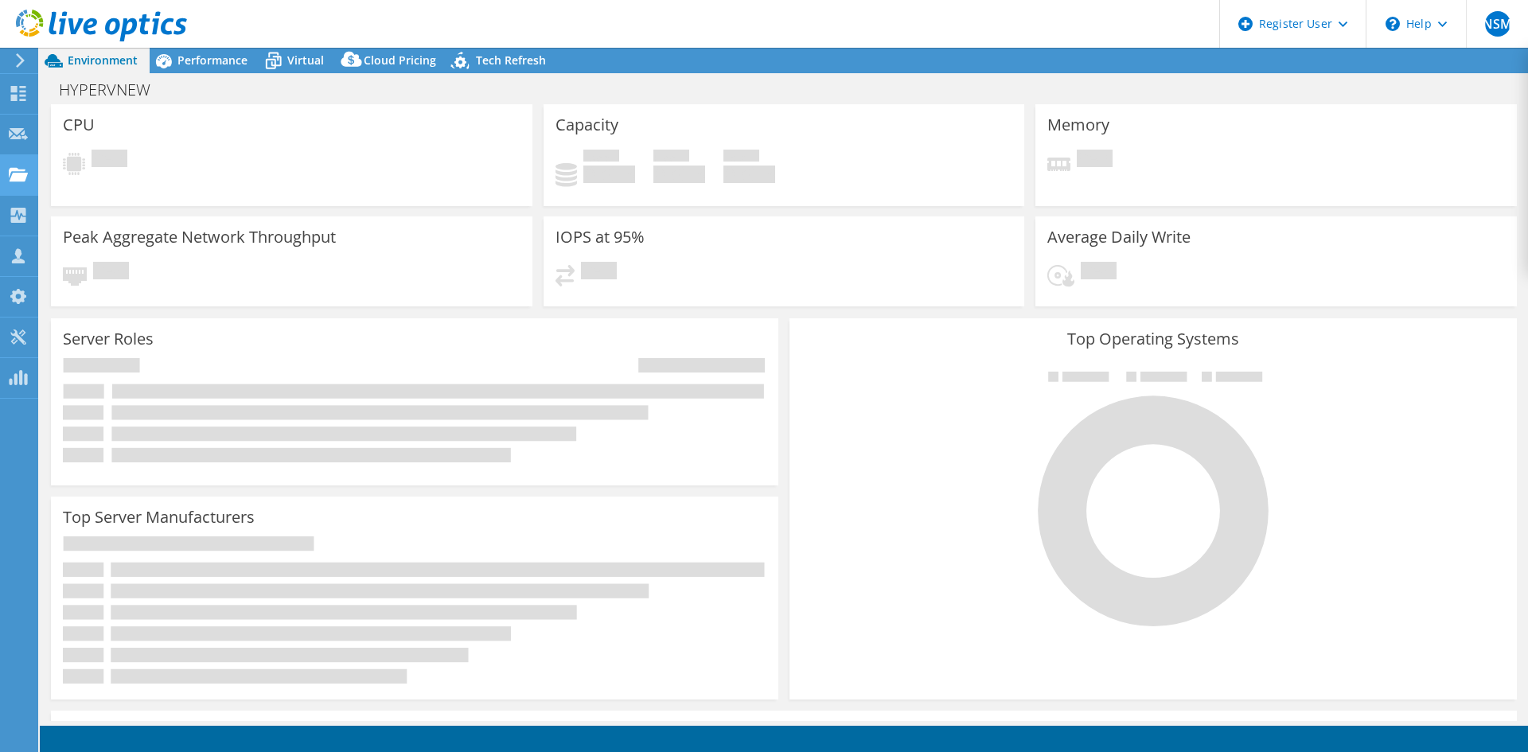
select select "USD"
select select "[GEOGRAPHIC_DATA]"
select select "INR"
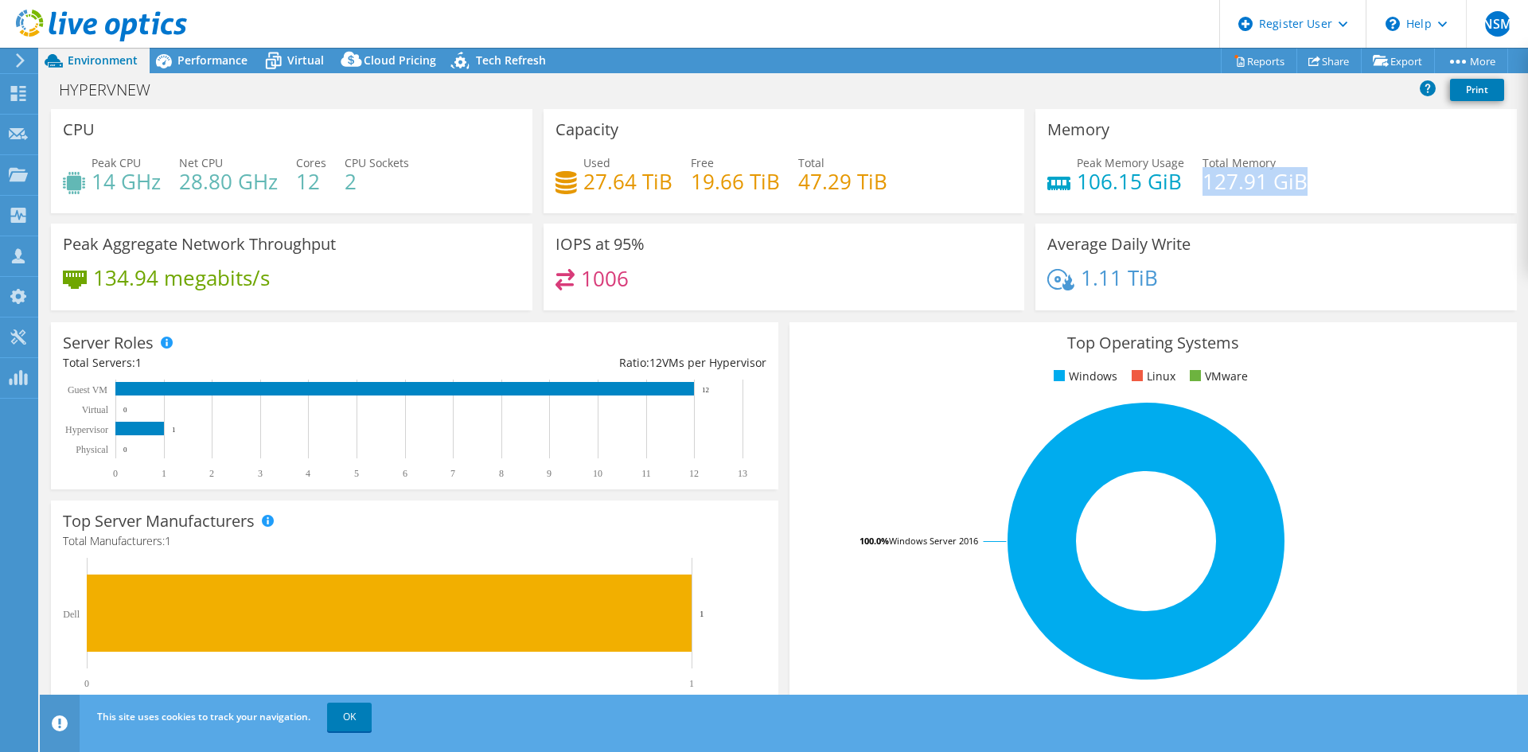
drag, startPoint x: 1301, startPoint y: 182, endPoint x: 1197, endPoint y: 187, distance: 103.5
click at [1197, 187] on div "Peak Memory Usage 106.15 GiB Total Memory 127.91 GiB" at bounding box center [1275, 180] width 457 height 52
drag, startPoint x: 1177, startPoint y: 185, endPoint x: 1072, endPoint y: 185, distance: 104.2
click at [1072, 185] on div "Peak Memory Usage 106.15 GiB Total Memory 127.91 GiB" at bounding box center [1275, 180] width 457 height 52
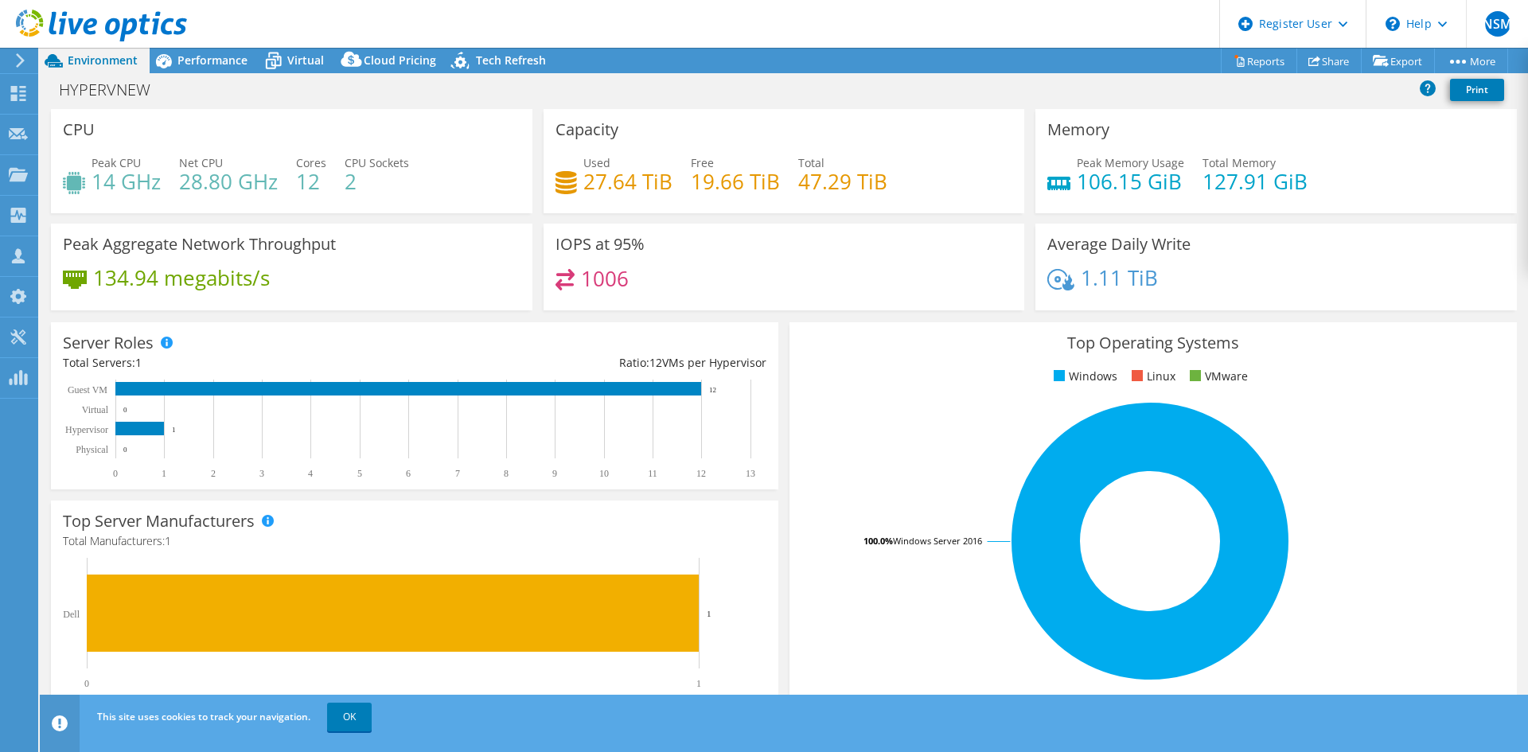
click at [305, 282] on div "134.94 megabits/s" at bounding box center [291, 285] width 457 height 33
drag, startPoint x: 95, startPoint y: 273, endPoint x: 322, endPoint y: 275, distance: 227.6
click at [322, 275] on div "134.94 megabits/s" at bounding box center [291, 285] width 457 height 33
drag, startPoint x: 640, startPoint y: 283, endPoint x: 574, endPoint y: 285, distance: 65.3
click at [574, 285] on div "1006" at bounding box center [783, 286] width 457 height 34
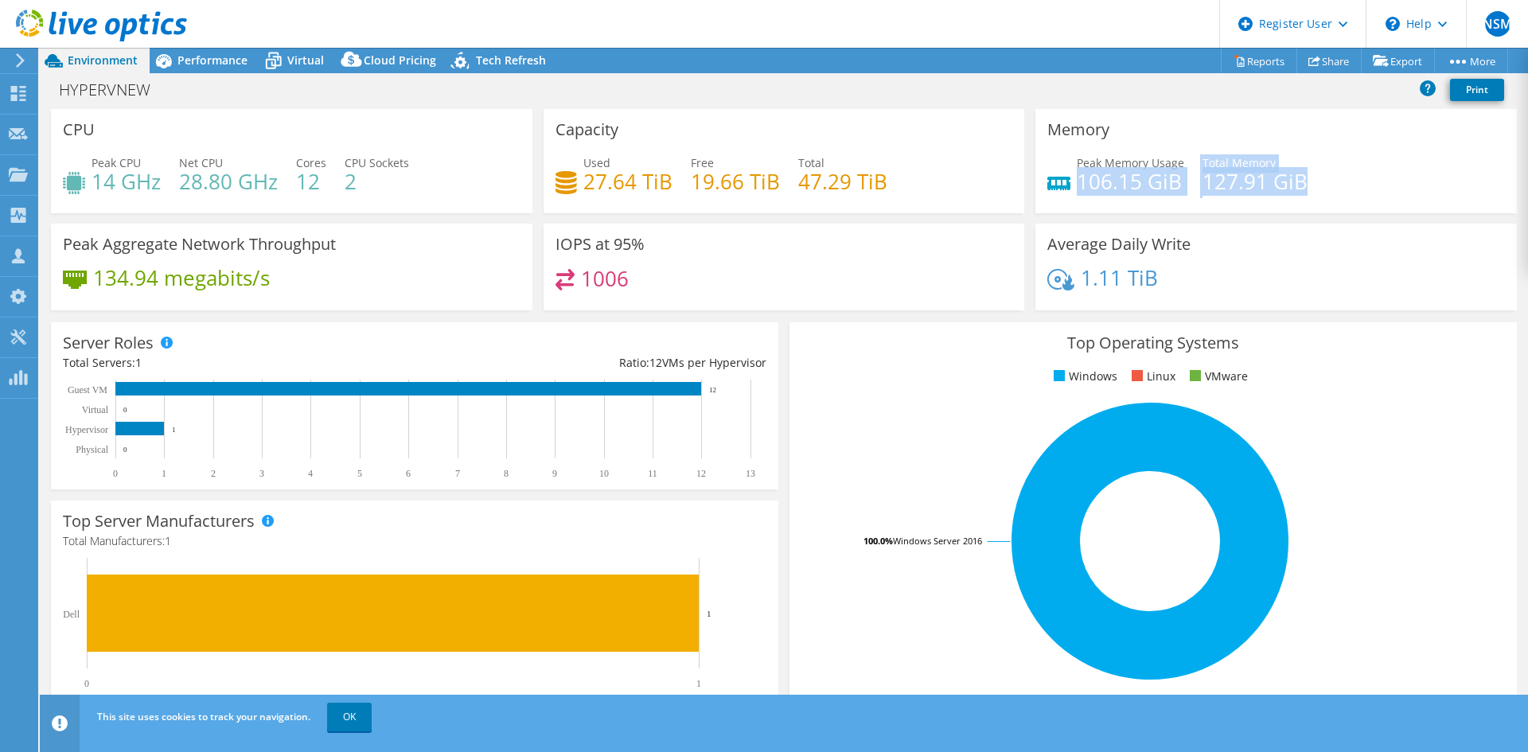
drag, startPoint x: 1318, startPoint y: 181, endPoint x: 1073, endPoint y: 190, distance: 244.4
click at [1073, 190] on div "Peak Memory Usage 106.15 GiB Total Memory 127.91 GiB" at bounding box center [1275, 180] width 457 height 52
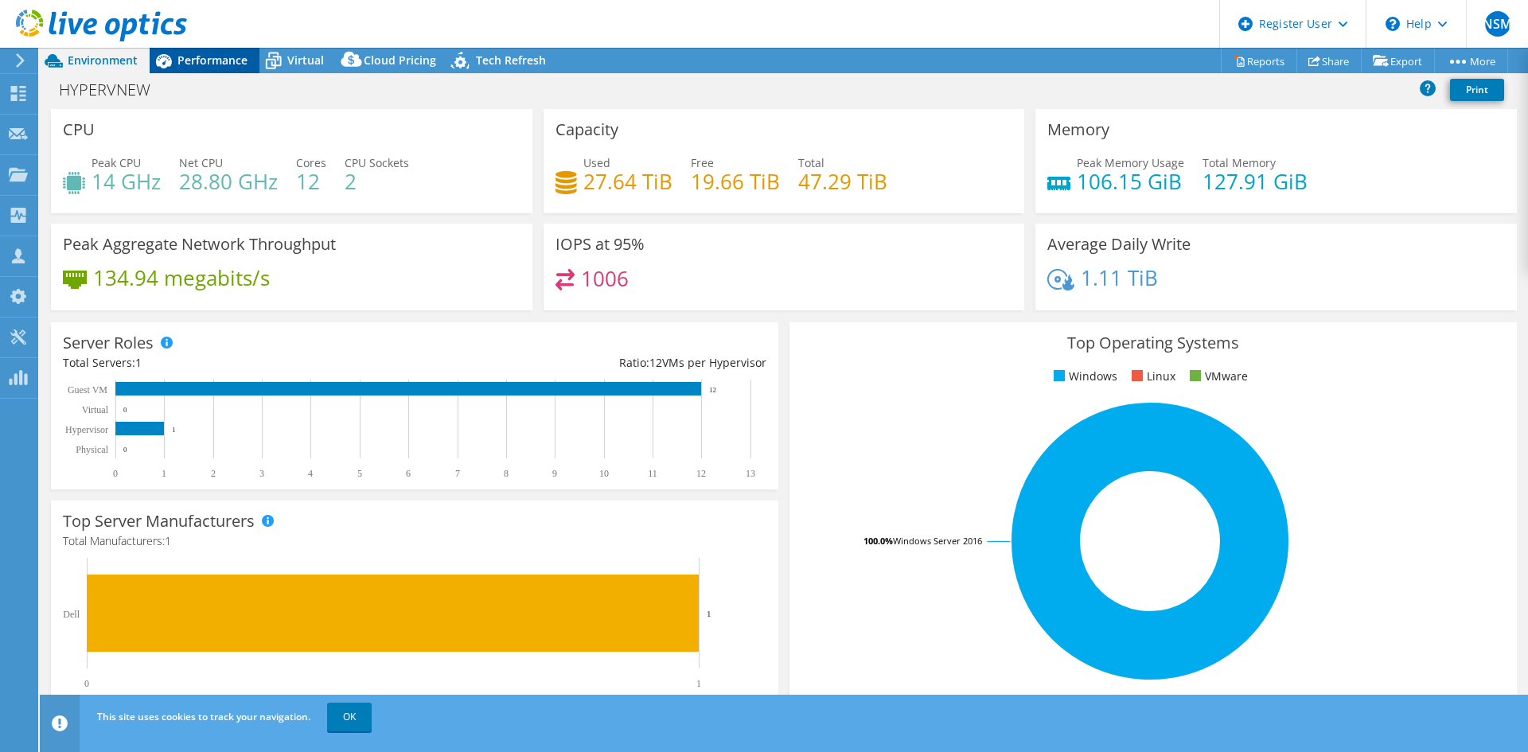
click at [208, 51] on div "Performance" at bounding box center [205, 60] width 110 height 25
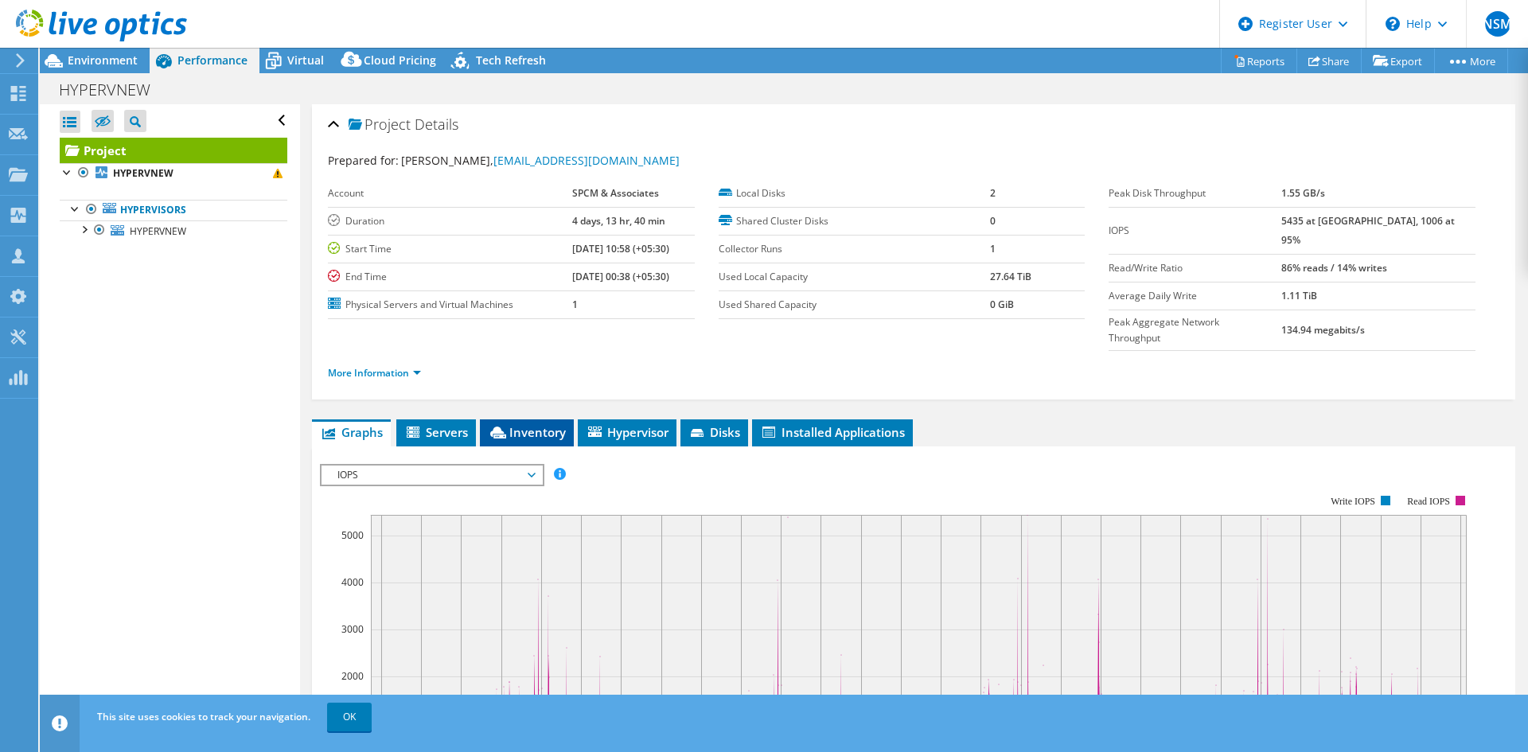
click at [504, 426] on icon at bounding box center [498, 432] width 16 height 12
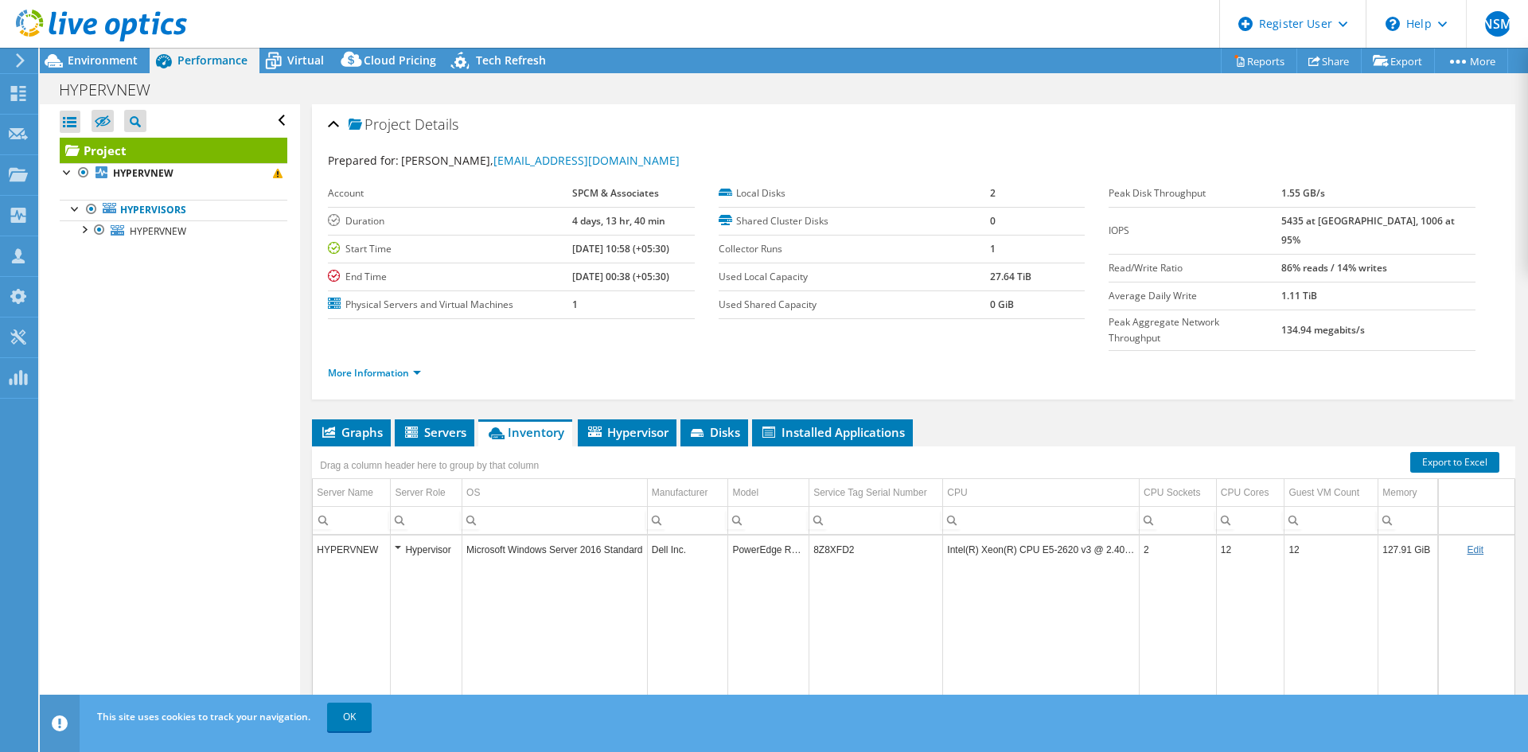
drag, startPoint x: 1340, startPoint y: 219, endPoint x: 1353, endPoint y: 218, distance: 13.5
click at [1353, 218] on b "5435 at [GEOGRAPHIC_DATA], 1006 at 95%" at bounding box center [1367, 230] width 173 height 33
drag, startPoint x: 1339, startPoint y: 218, endPoint x: 1313, endPoint y: 215, distance: 26.4
click at [1313, 215] on tr "IOPS 5435 at [GEOGRAPHIC_DATA], 1006 at 95%" at bounding box center [1291, 230] width 367 height 47
click at [114, 51] on div at bounding box center [93, 26] width 187 height 53
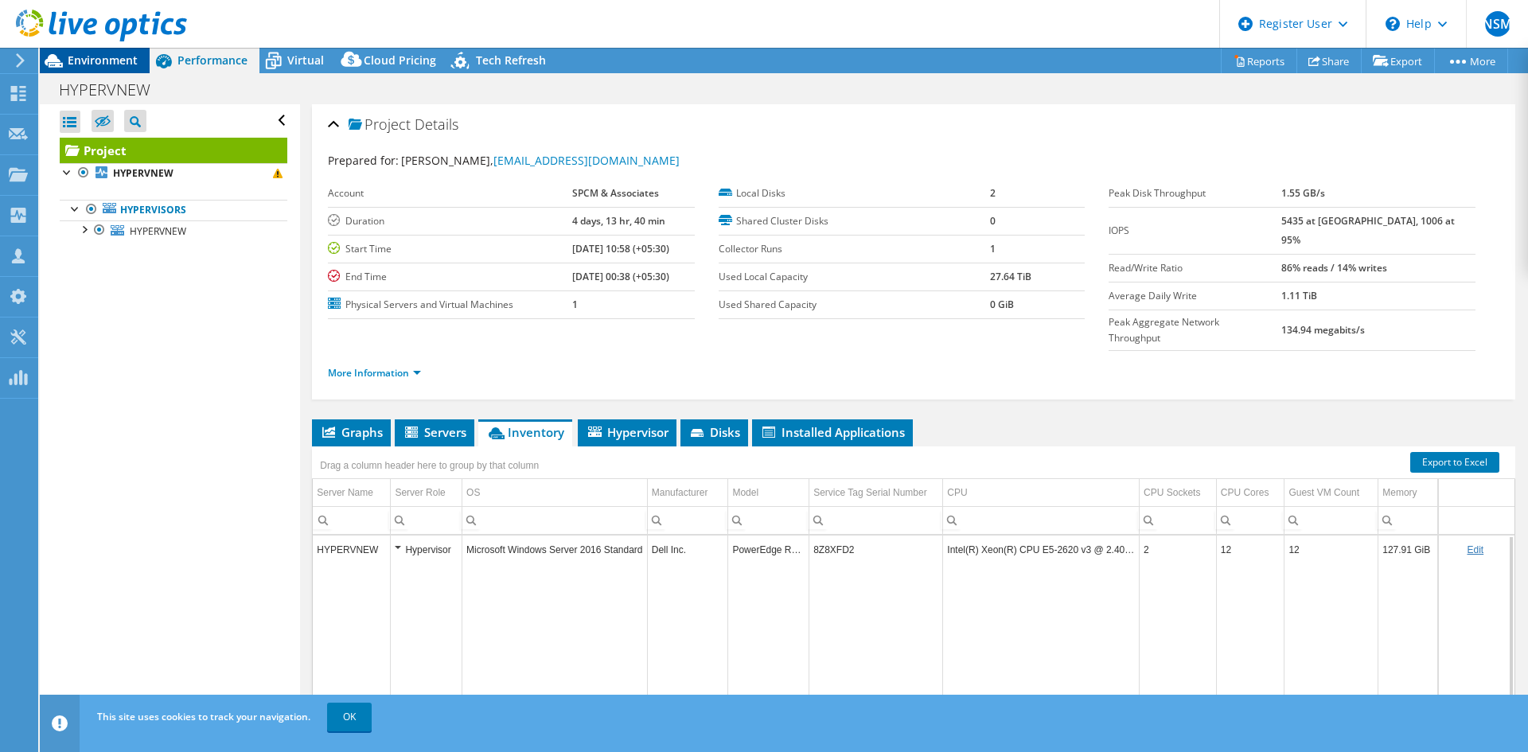
click at [110, 55] on span "Environment" at bounding box center [103, 60] width 70 height 15
